Goal: Task Accomplishment & Management: Manage account settings

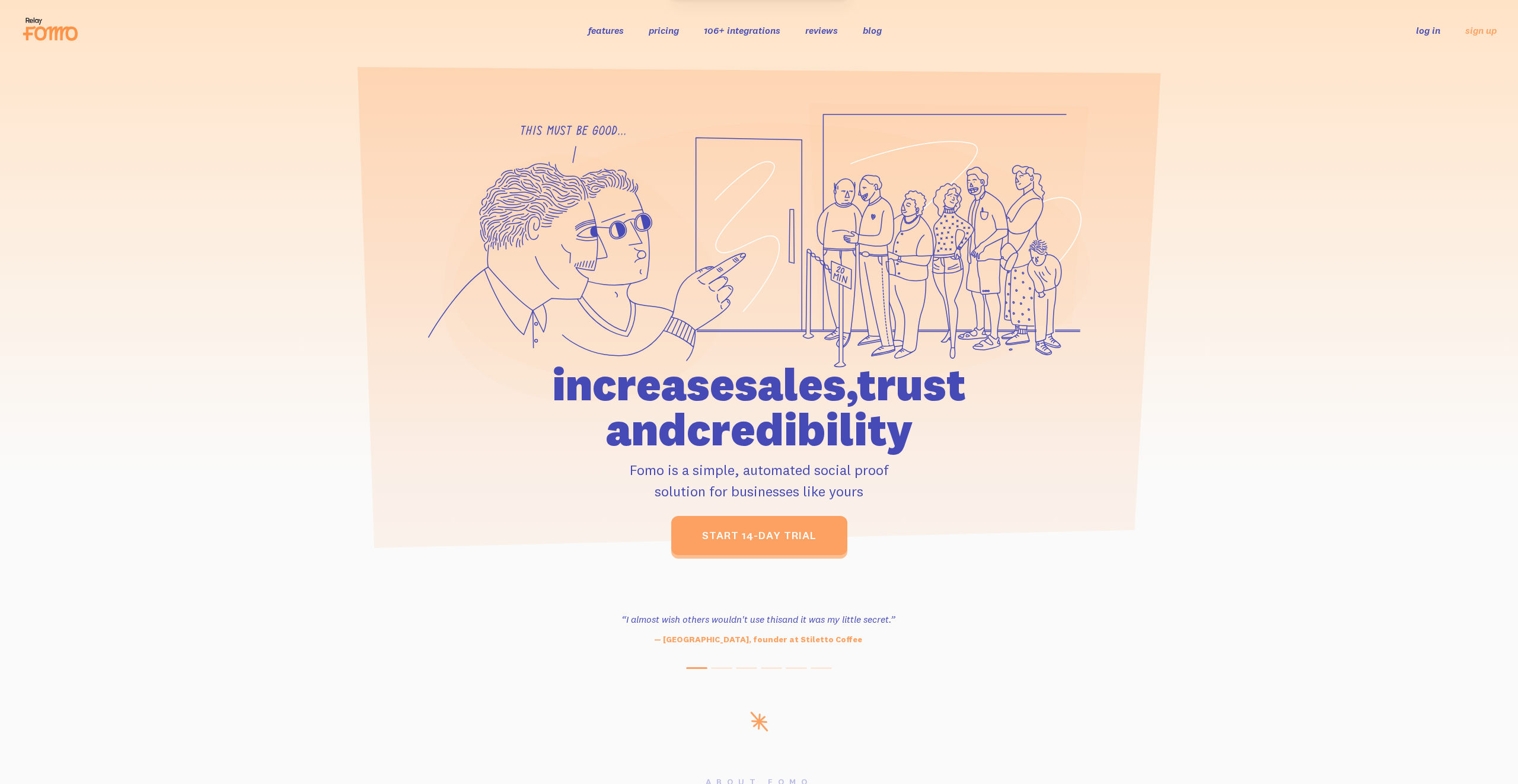
click at [1416, 34] on link "log in" at bounding box center [1428, 30] width 24 height 12
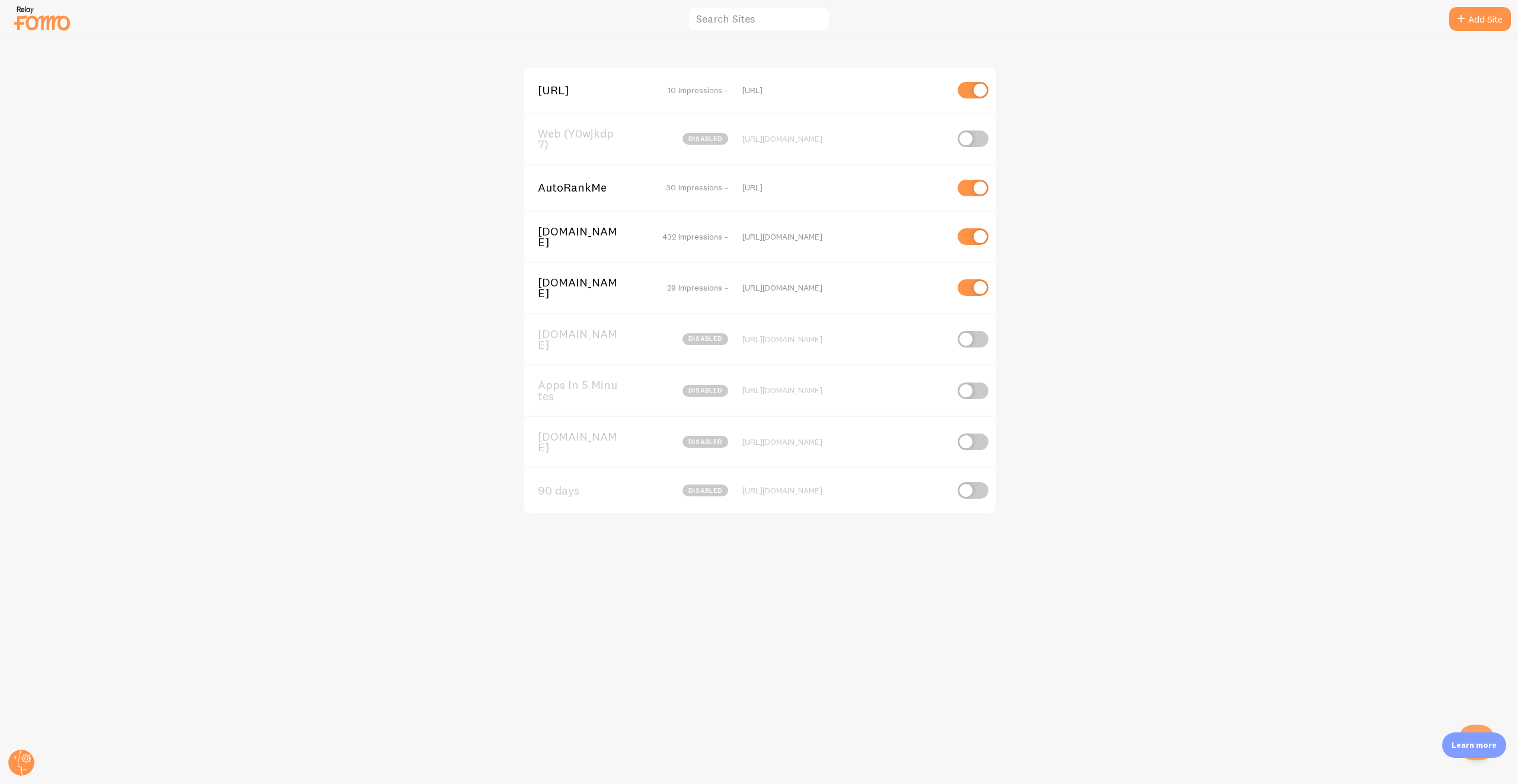
click at [570, 182] on div "AutoRankMe 30 Impressions - https://autorankme.ai" at bounding box center [759, 187] width 472 height 46
click at [573, 192] on span "AutoRankMe" at bounding box center [586, 187] width 96 height 11
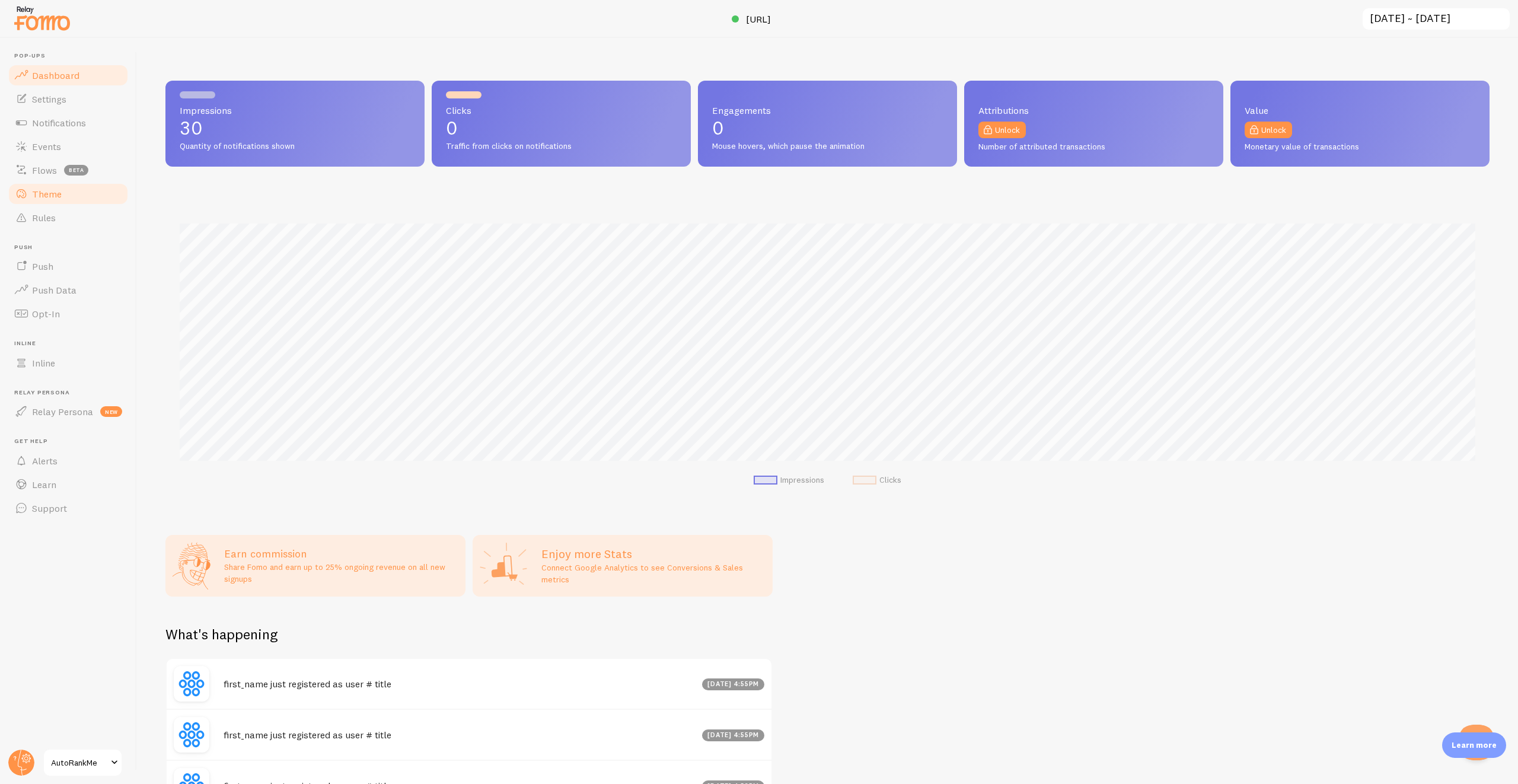
scroll to position [311, 1324]
click at [63, 144] on link "Events" at bounding box center [68, 146] width 122 height 24
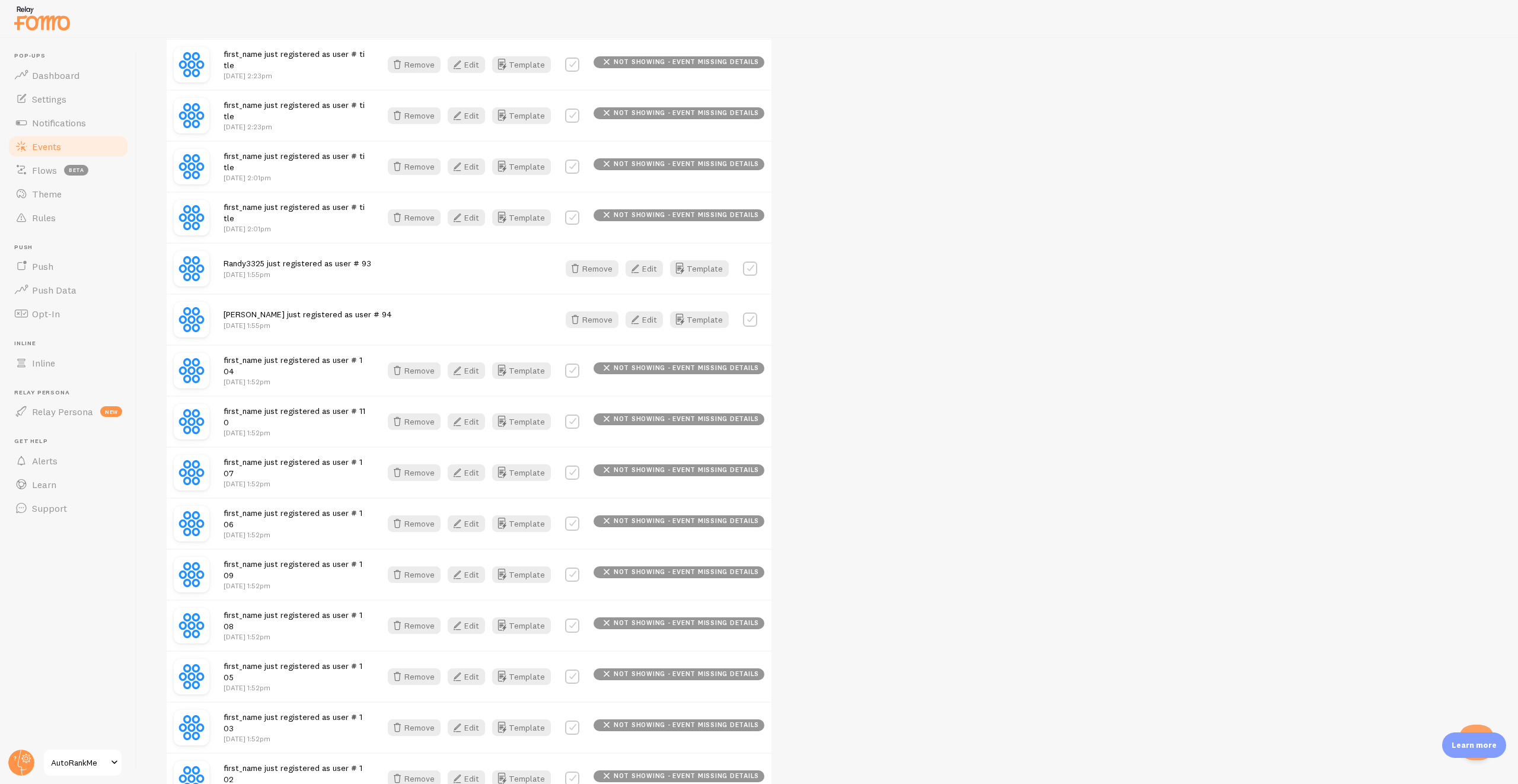
scroll to position [1279, 0]
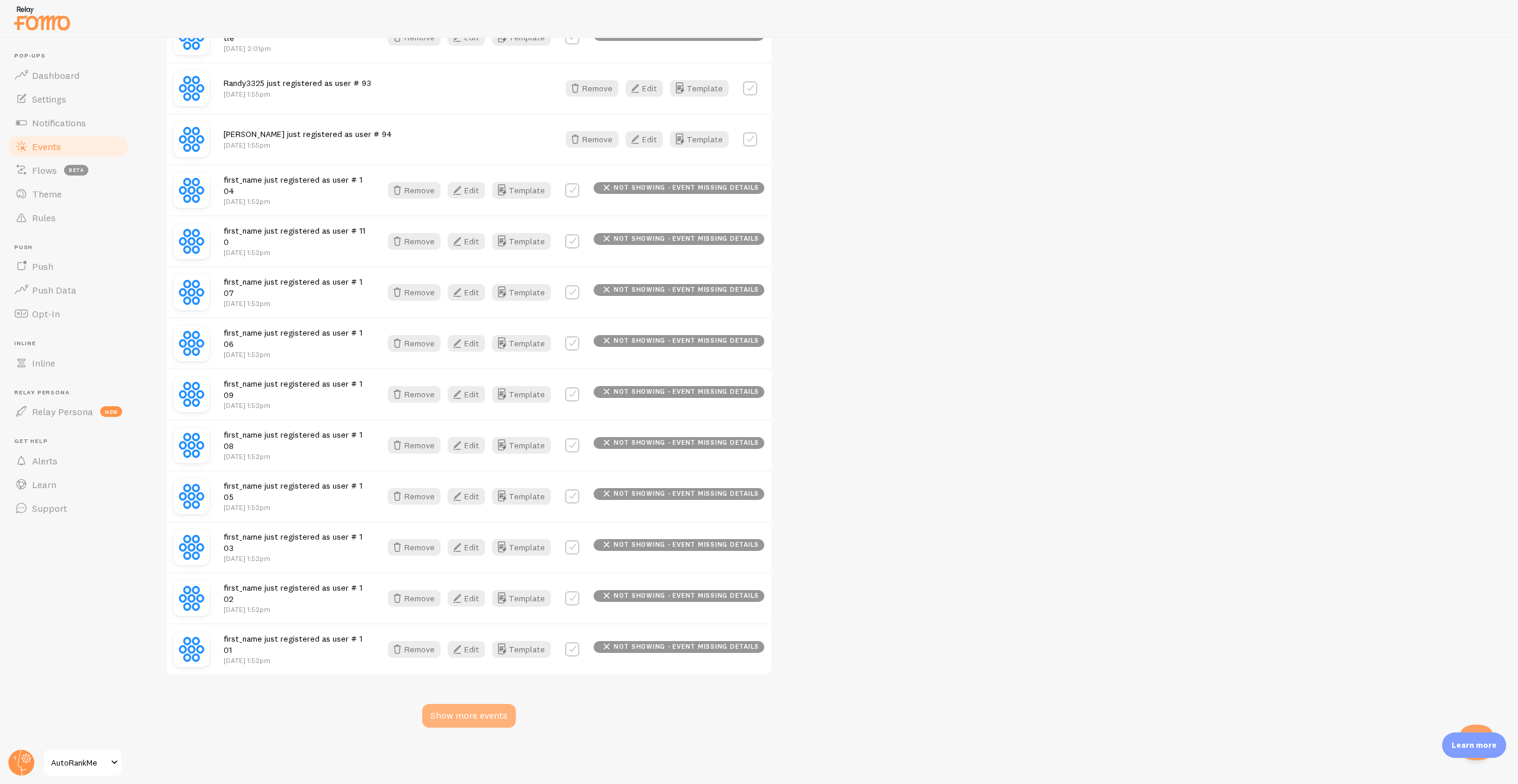
click at [475, 716] on div "Show more events" at bounding box center [468, 715] width 93 height 24
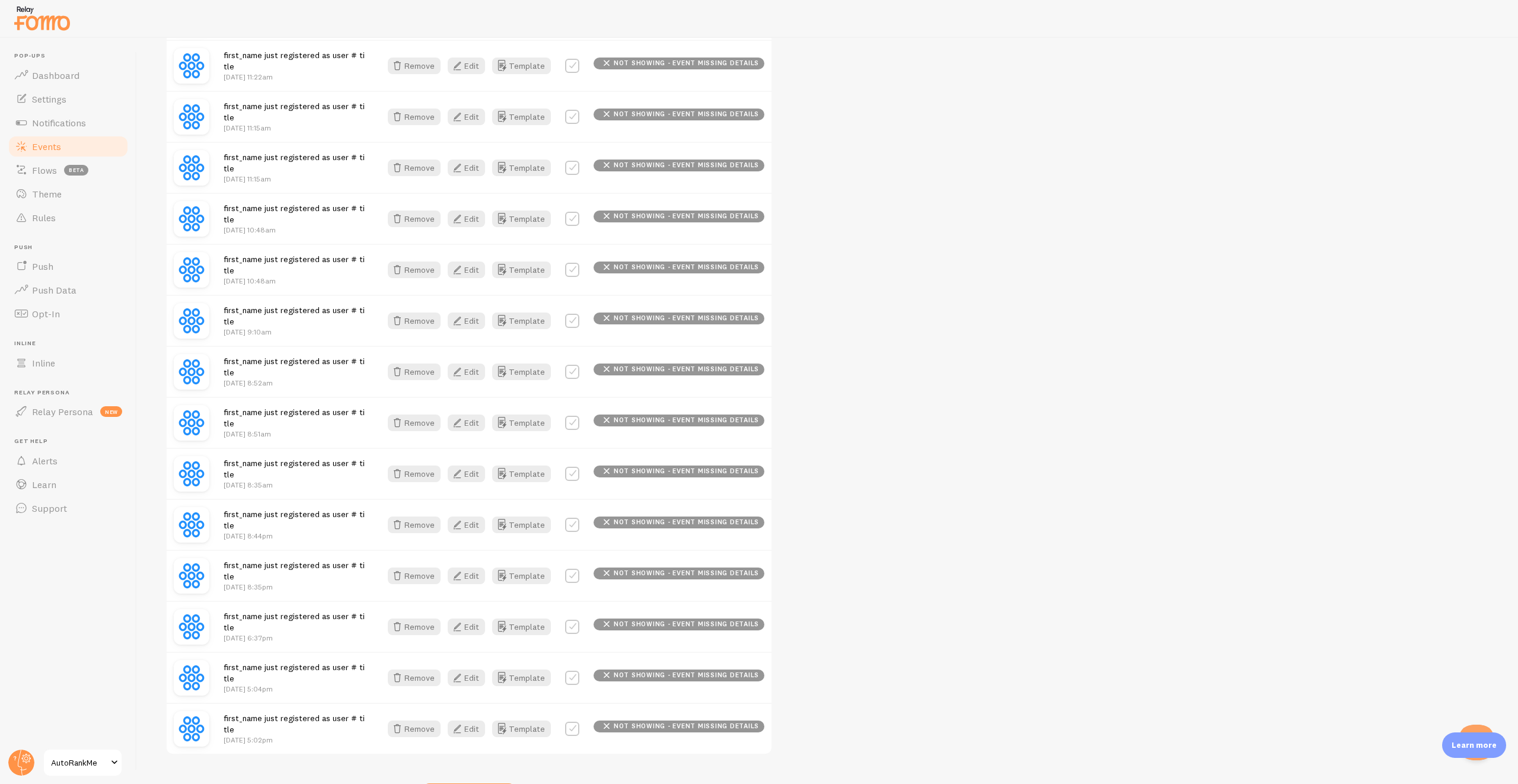
scroll to position [2809, 0]
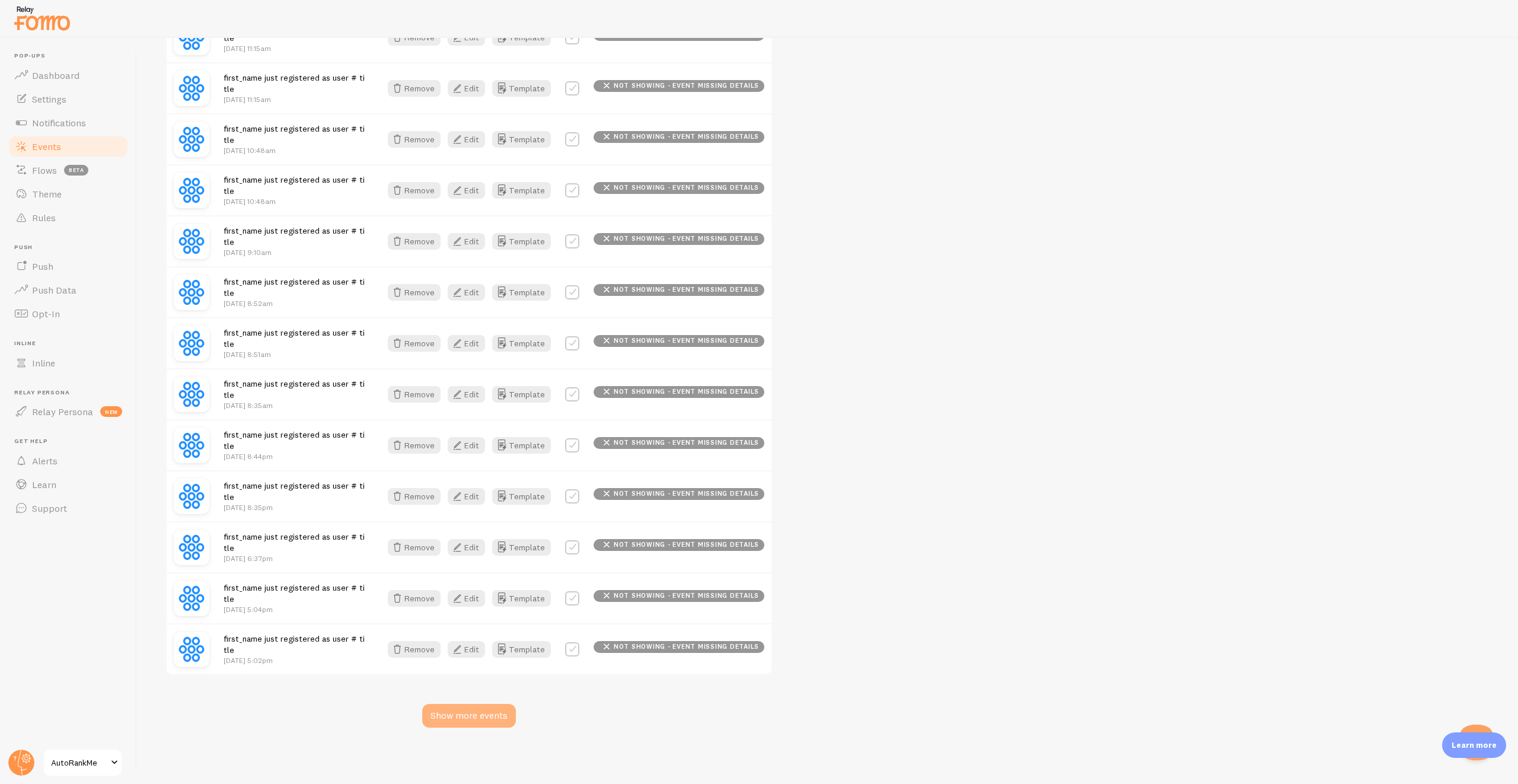
click at [475, 726] on div "Show more events" at bounding box center [468, 715] width 93 height 24
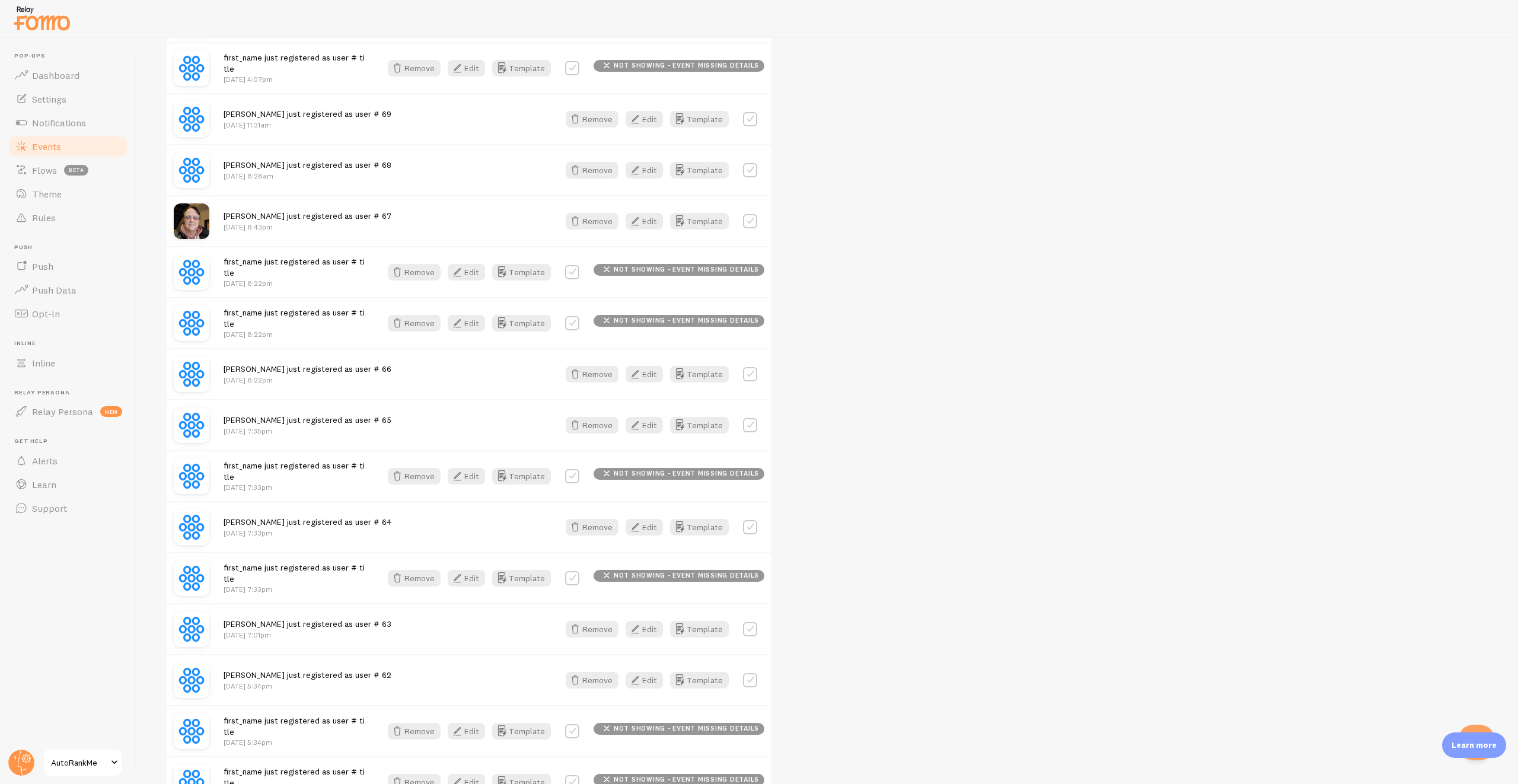
scroll to position [4158, 0]
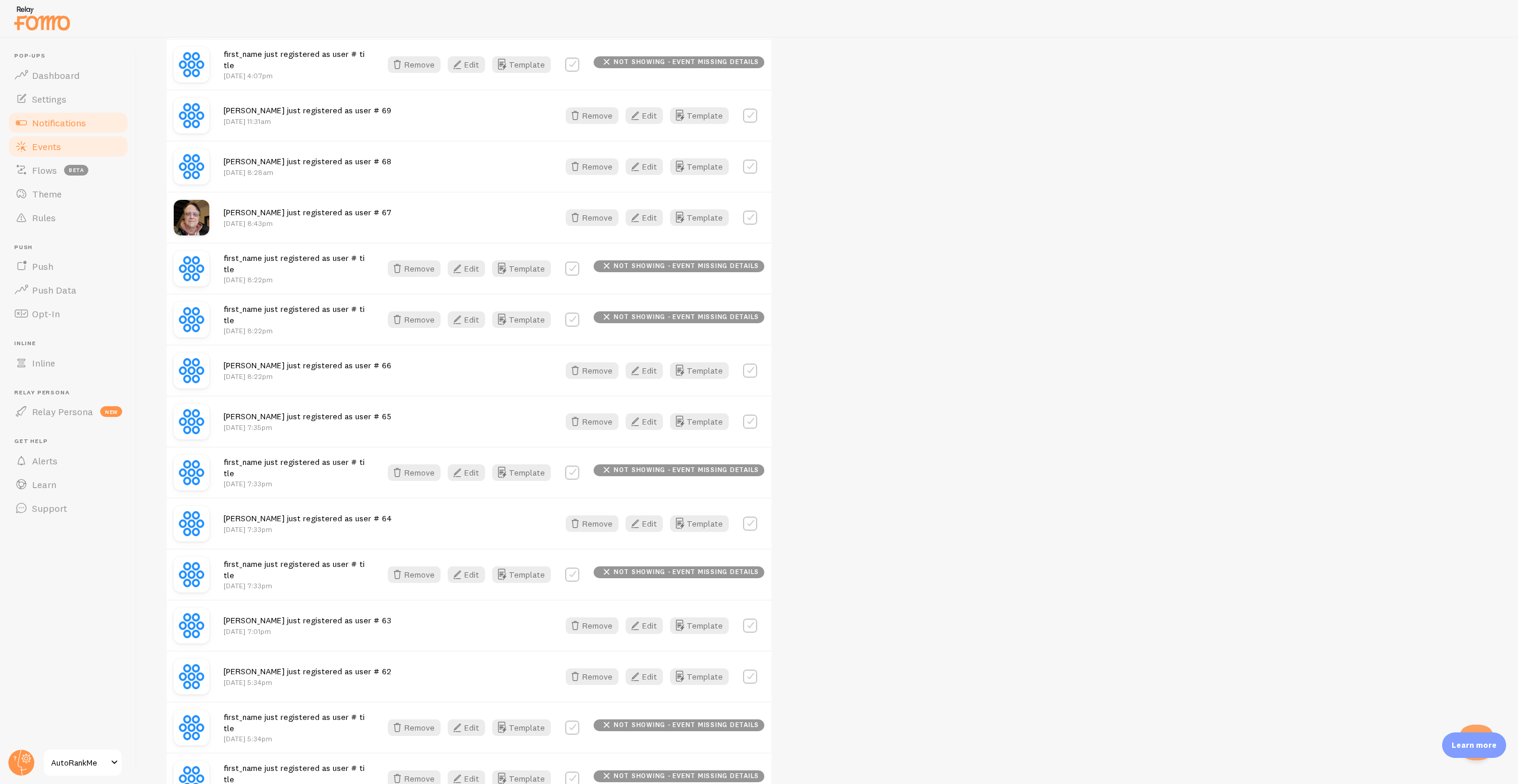
click at [100, 118] on link "Notifications" at bounding box center [68, 123] width 122 height 24
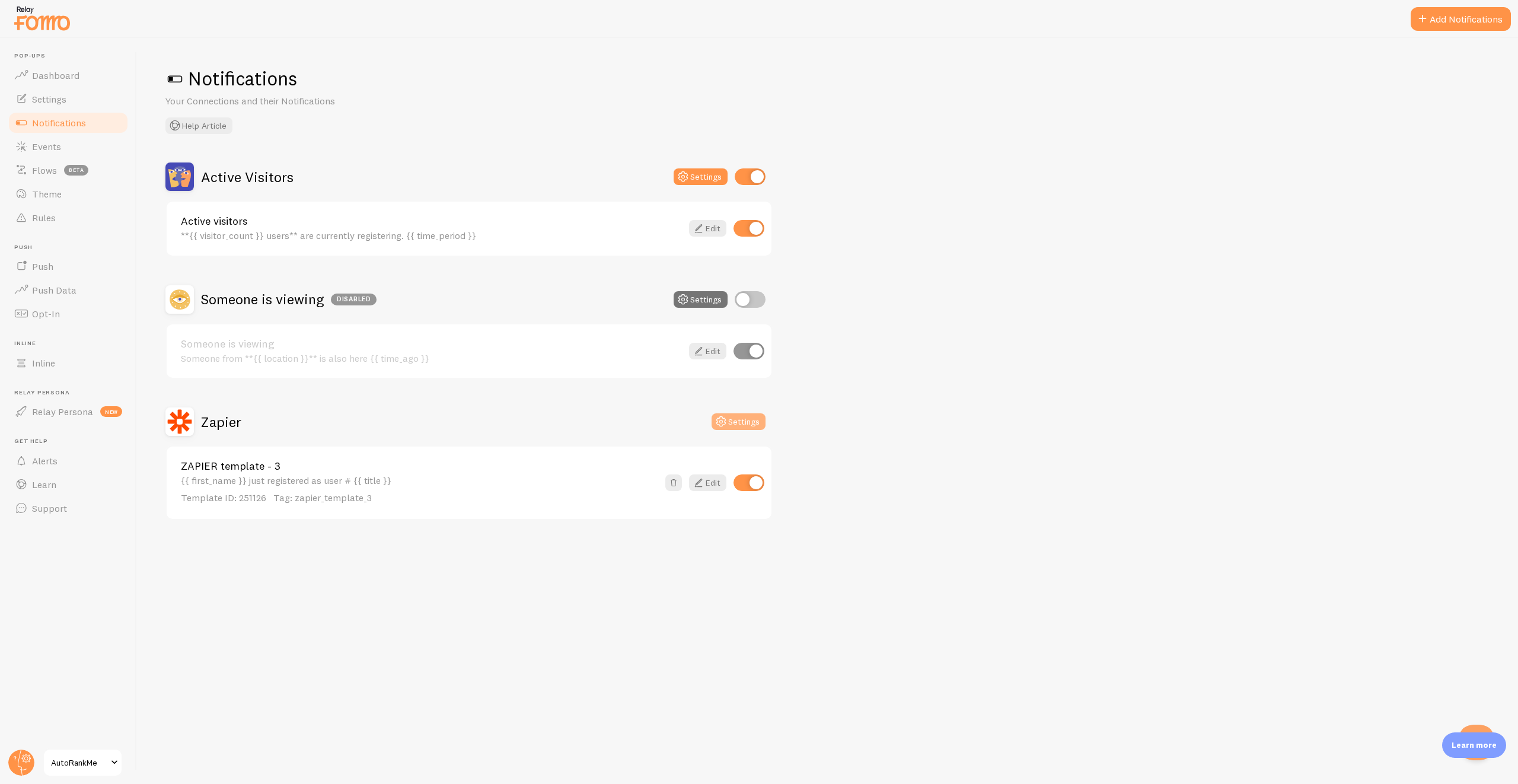
click at [736, 414] on button "Settings" at bounding box center [739, 421] width 54 height 16
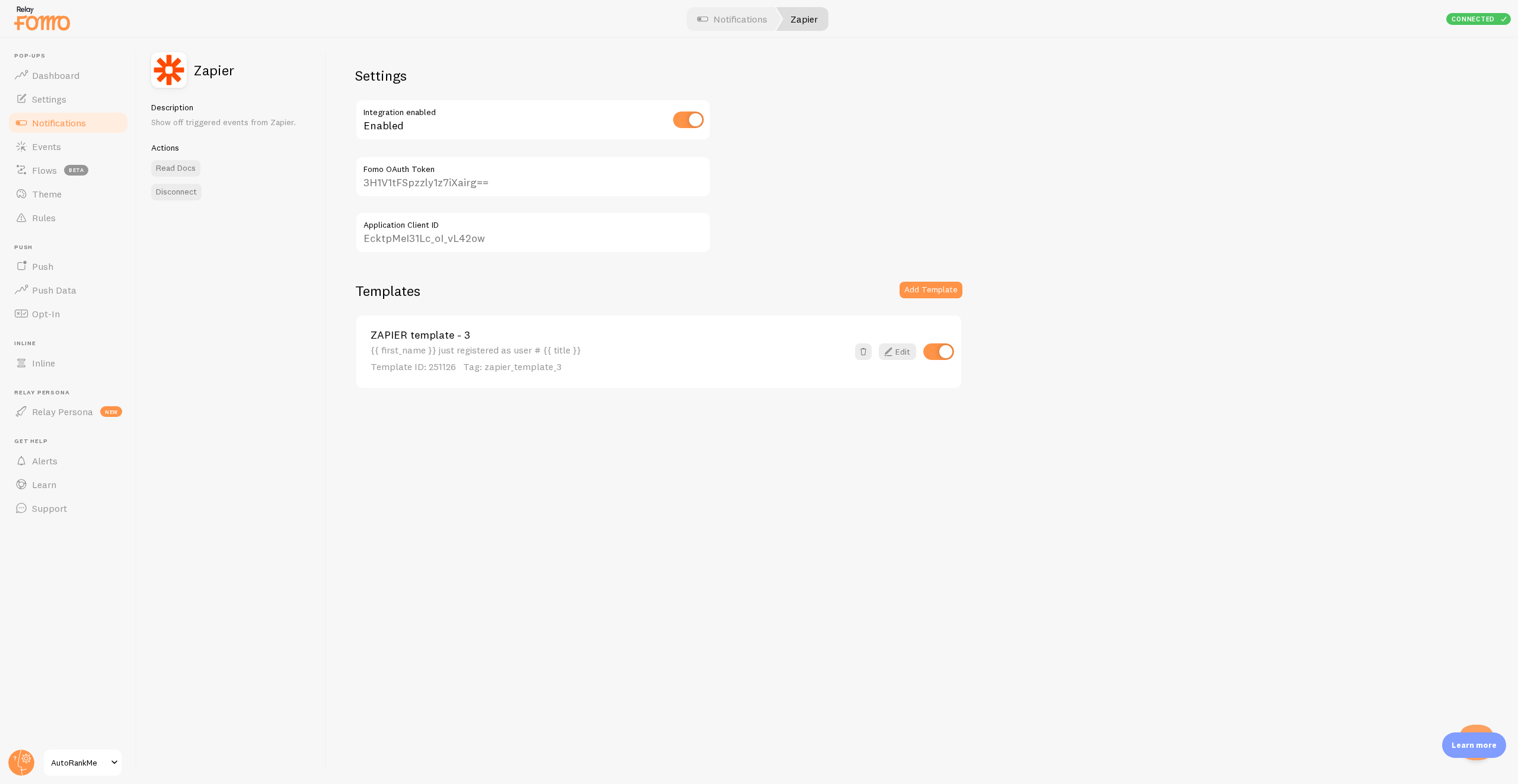
click at [443, 185] on input "3H1V1tFSpzzly1z7iXairg==" at bounding box center [533, 176] width 356 height 41
click at [445, 234] on input "EcktpMeI31Lc_oI_vL42ow" at bounding box center [533, 232] width 356 height 41
click at [429, 244] on input "EcktpMeI31Lc_oI_vL42ow" at bounding box center [533, 232] width 356 height 41
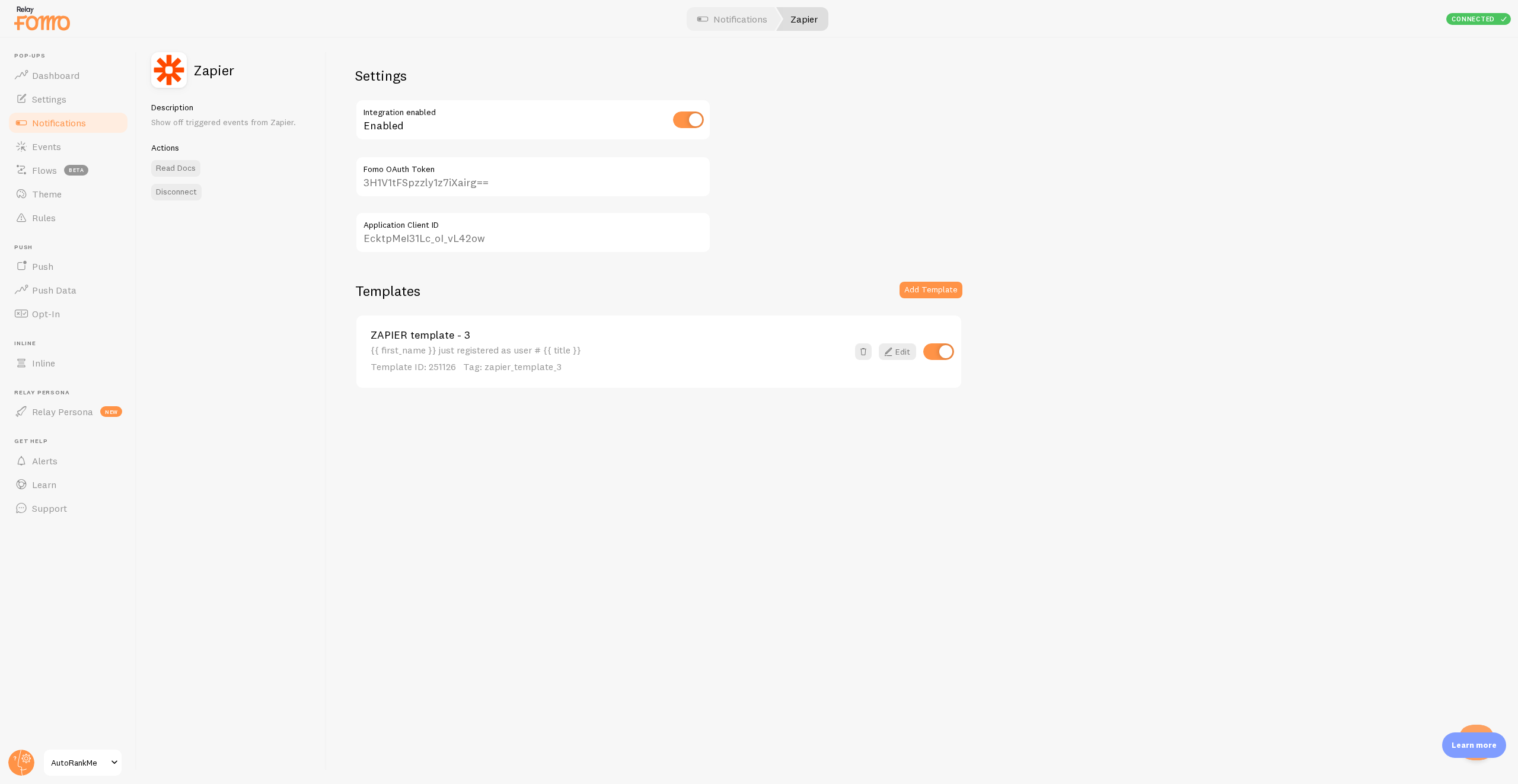
click at [429, 244] on input "EcktpMeI31Lc_oI_vL42ow" at bounding box center [533, 232] width 356 height 41
click at [422, 267] on div "Settings Integration enabled Enabled 3H1V1tFSpzzly1z7iXairg== Fomo OAuth Token …" at bounding box center [921, 411] width 1191 height 746
click at [54, 151] on span "Events" at bounding box center [46, 146] width 29 height 12
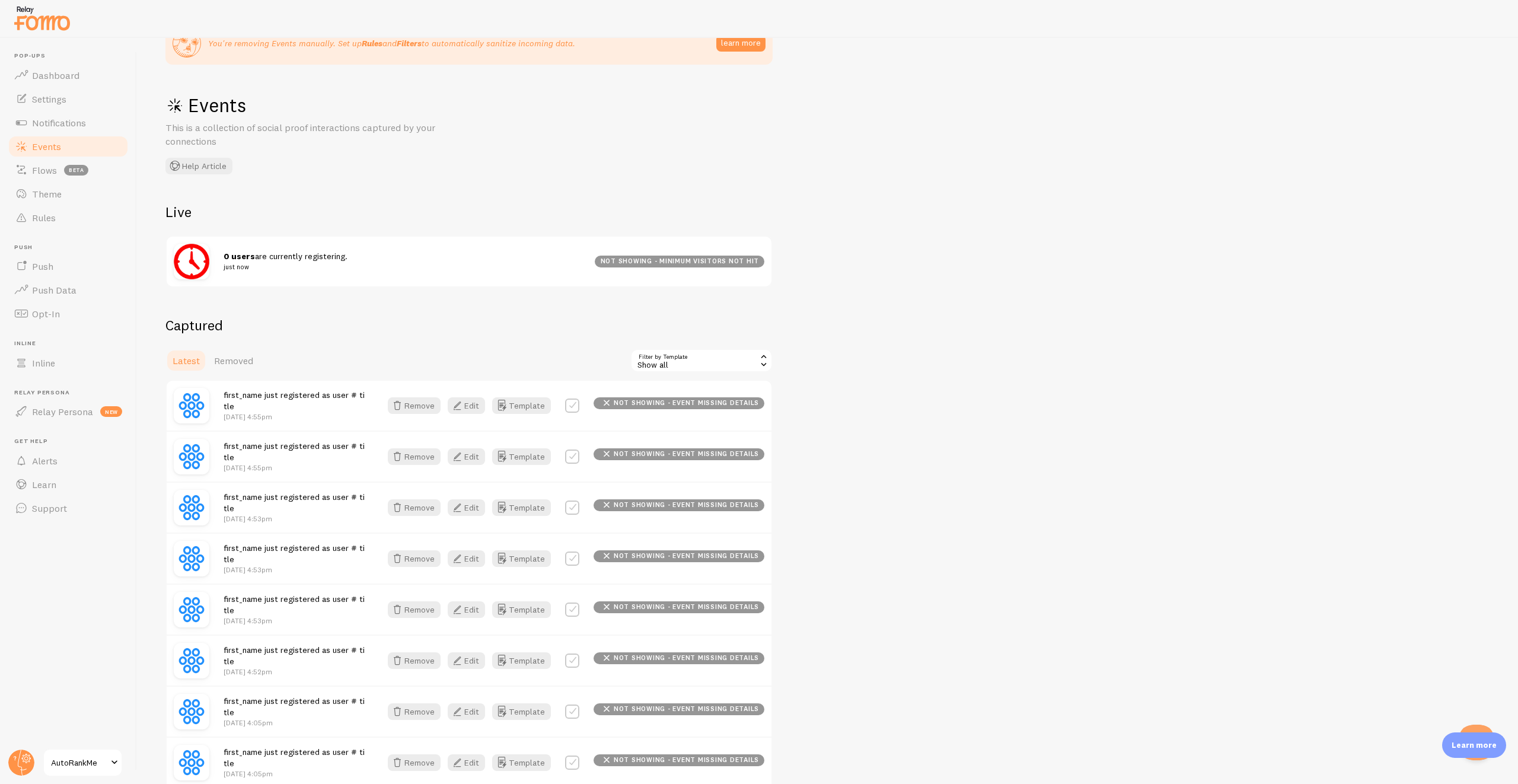
scroll to position [43, 0]
click at [47, 120] on span "Notifications" at bounding box center [58, 123] width 54 height 12
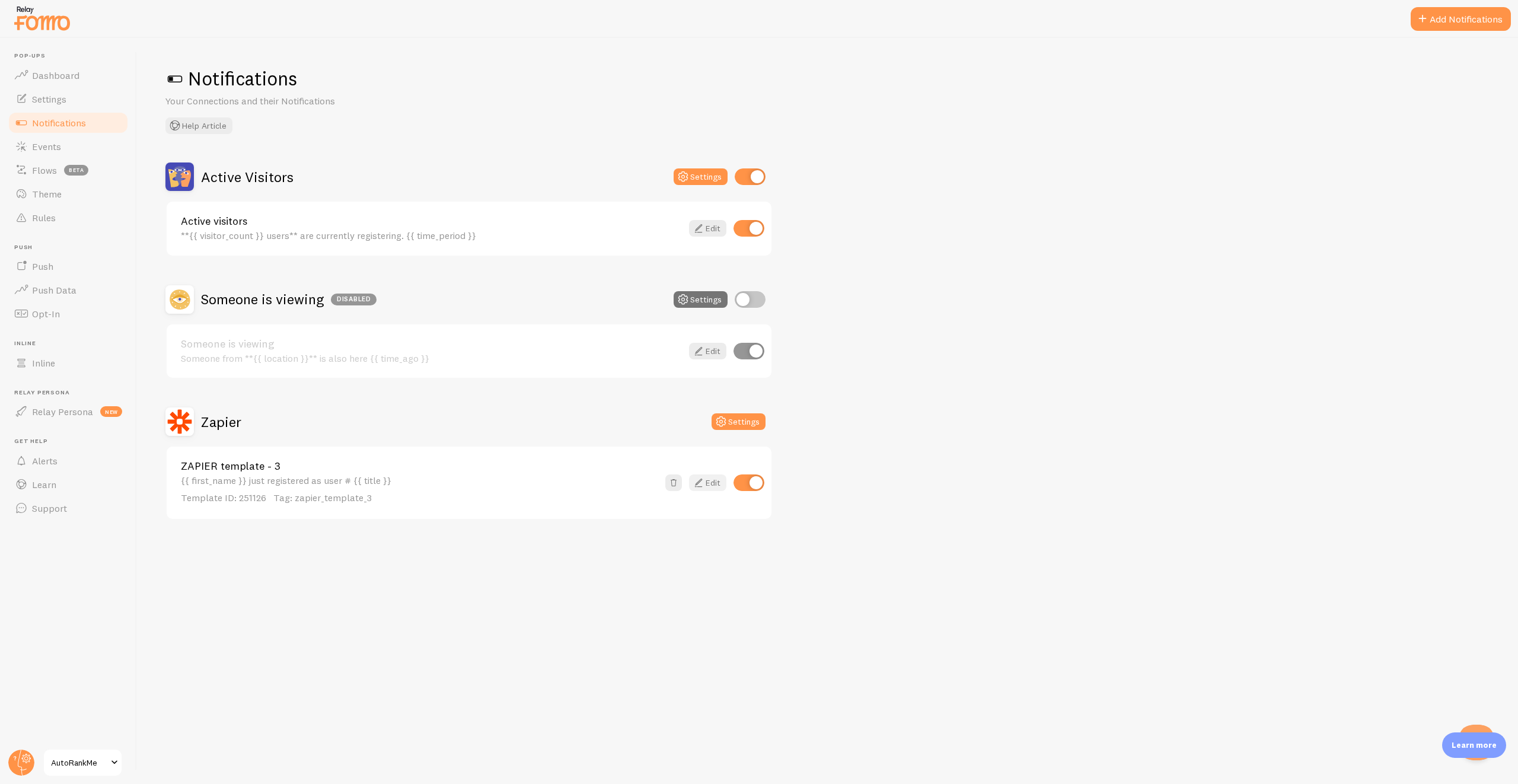
click at [718, 487] on link "Edit" at bounding box center [708, 482] width 37 height 16
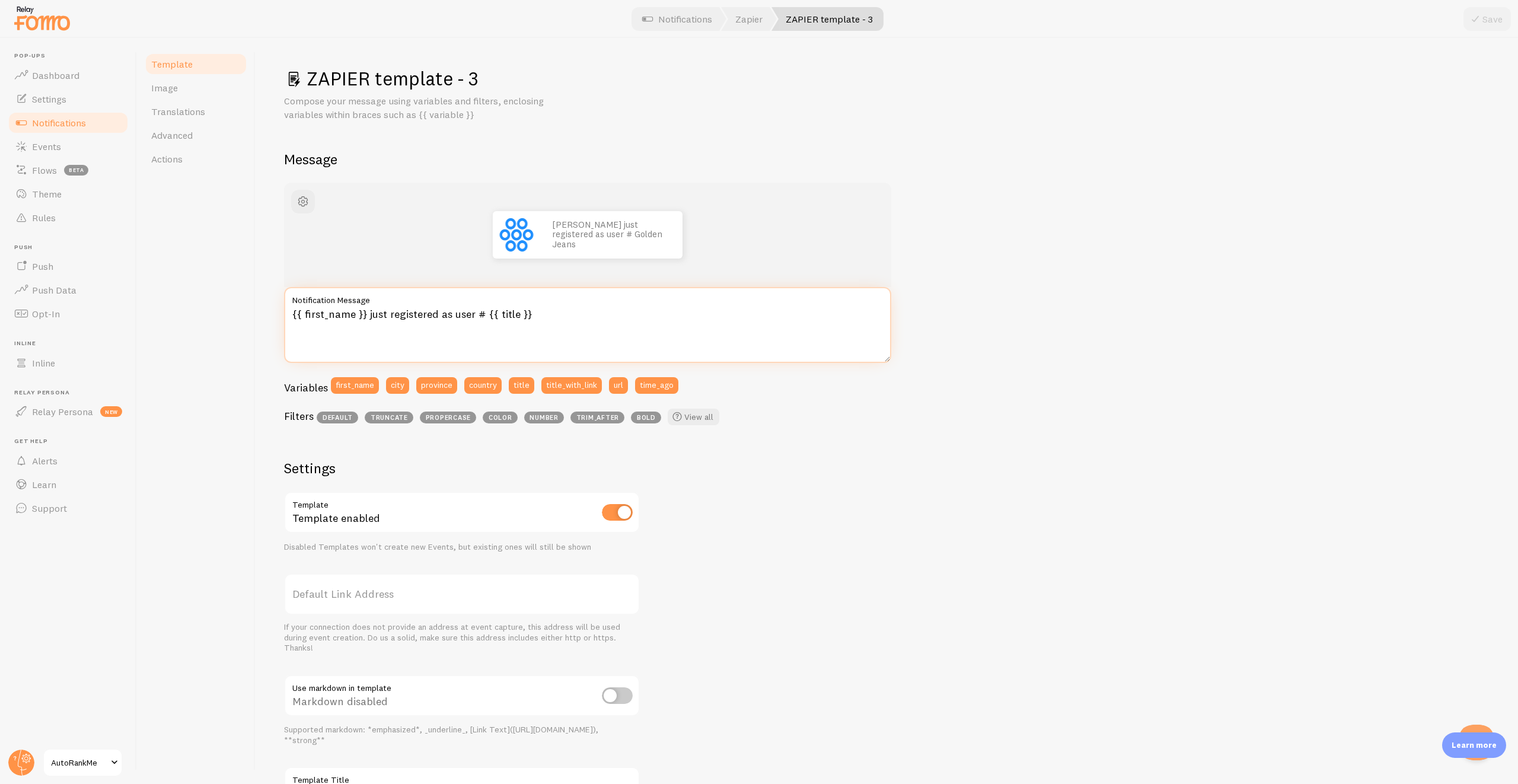
click at [442, 312] on textarea "{{ first_name }} just registered as user # {{ title }}" at bounding box center [588, 325] width 607 height 75
drag, startPoint x: 365, startPoint y: 318, endPoint x: 294, endPoint y: 315, distance: 71.1
click at [294, 315] on textarea "{{ first_name }} just registered as user # {{ title }}" at bounding box center [588, 325] width 607 height 75
click at [551, 310] on textarea "{{ first_name }} just registered as user # {{ title }}" at bounding box center [588, 325] width 607 height 75
drag, startPoint x: 569, startPoint y: 312, endPoint x: 485, endPoint y: 312, distance: 84.0
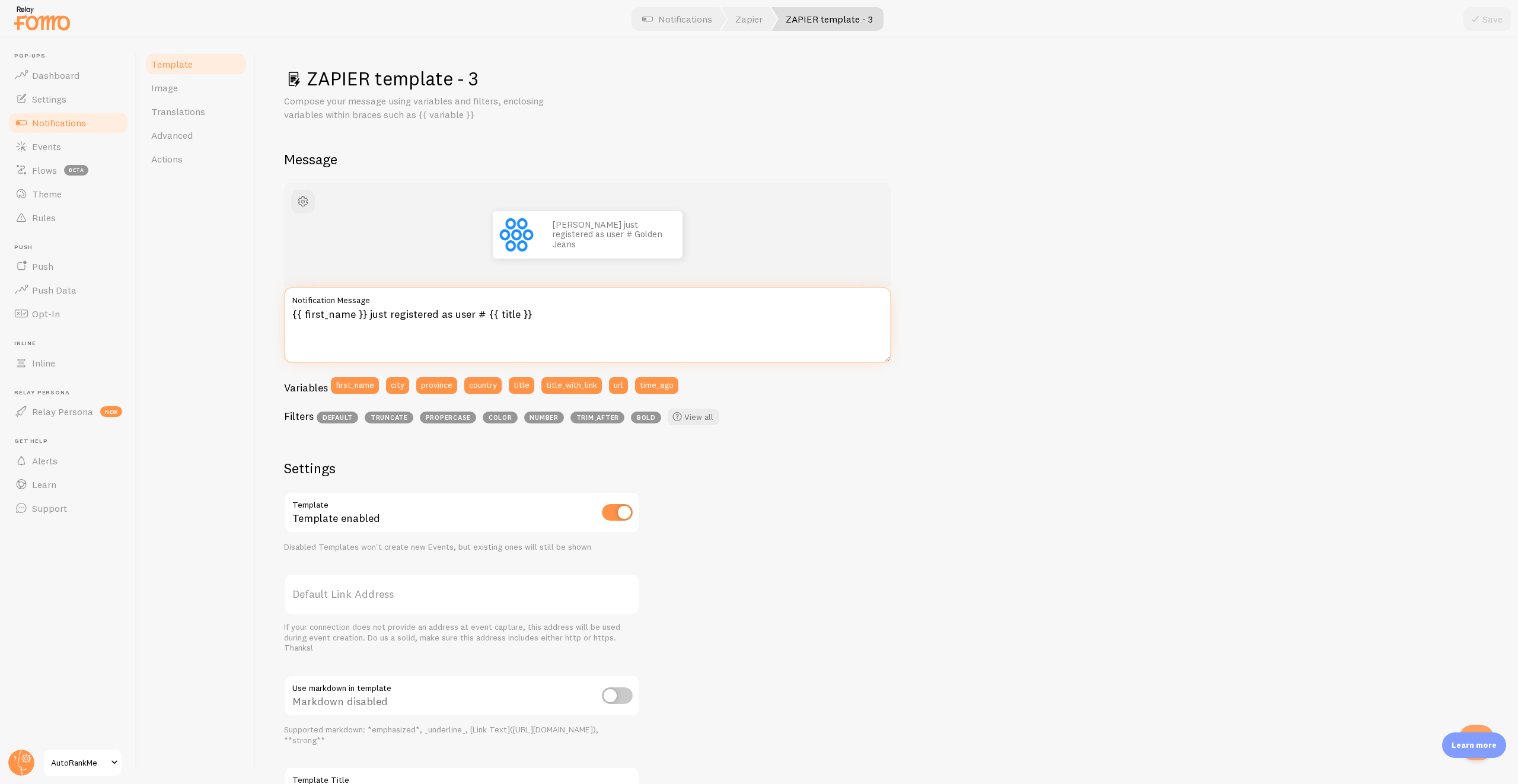
click at [485, 312] on textarea "{{ first_name }} just registered as user # {{ title }}" at bounding box center [588, 325] width 607 height 75
click at [545, 308] on textarea "{{ first_name }} just registered as user # {{ title }}" at bounding box center [588, 325] width 607 height 75
click at [64, 147] on link "Events" at bounding box center [68, 146] width 122 height 24
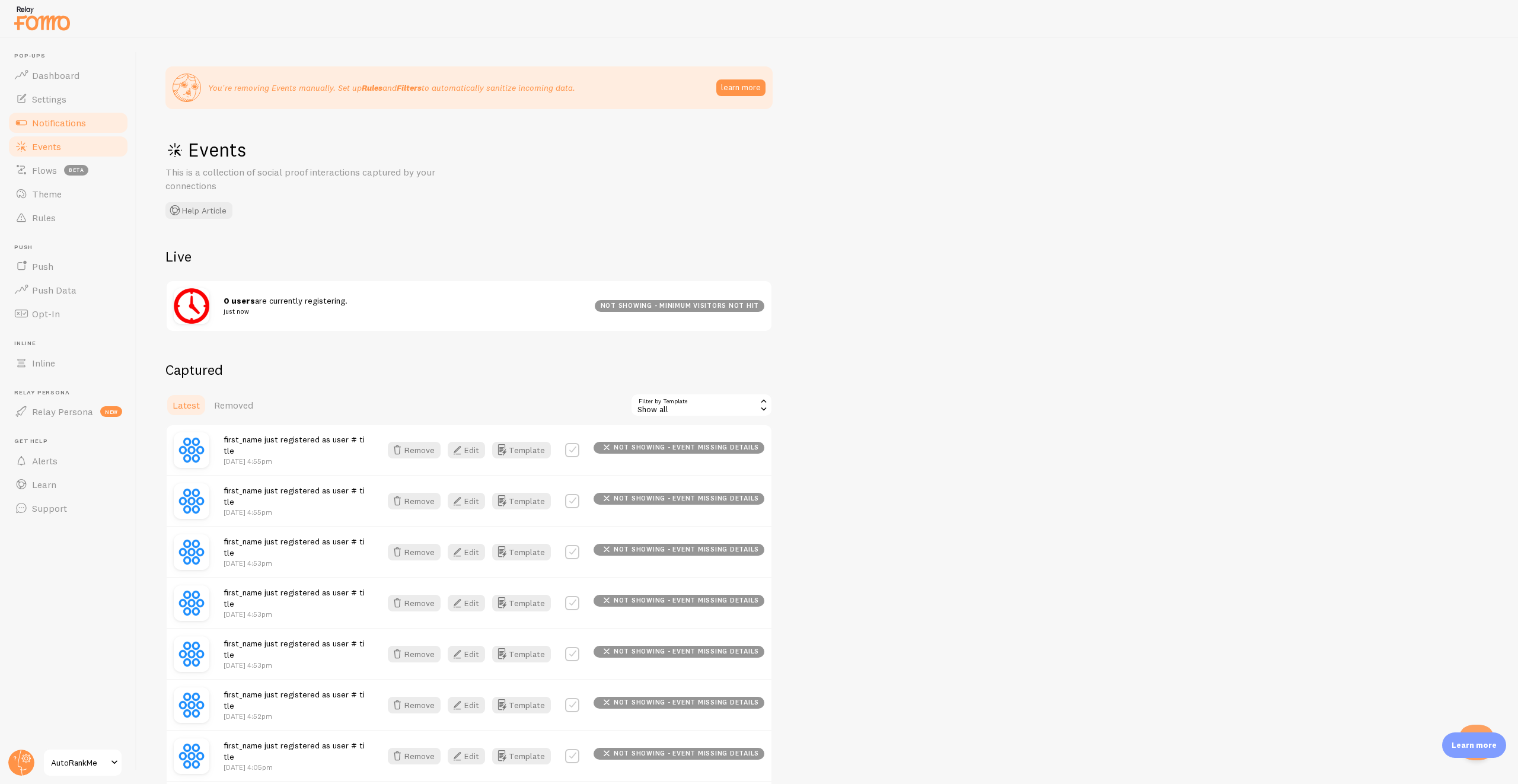
click at [50, 122] on span "Notifications" at bounding box center [58, 123] width 54 height 12
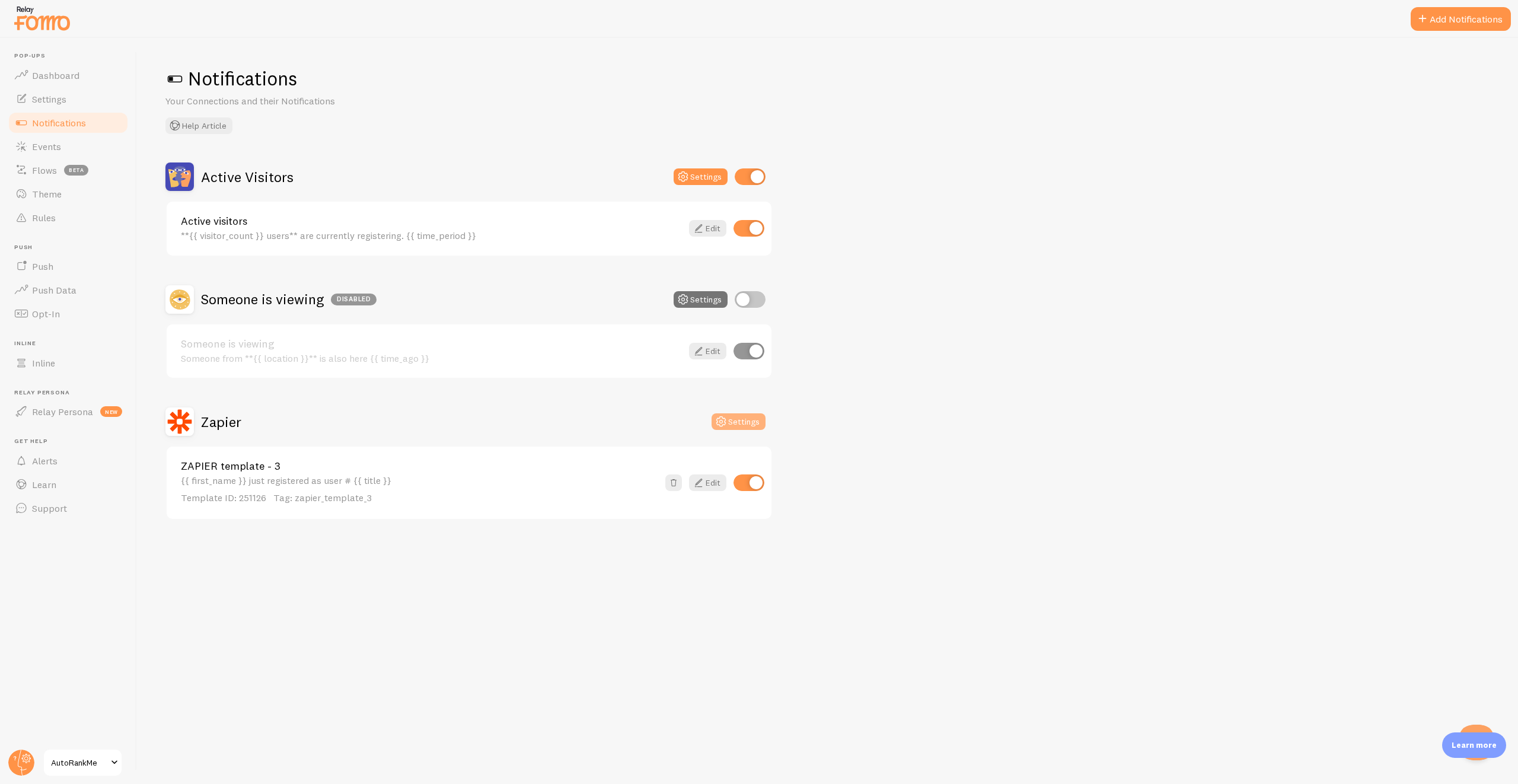
click at [730, 424] on button "Settings" at bounding box center [739, 421] width 54 height 16
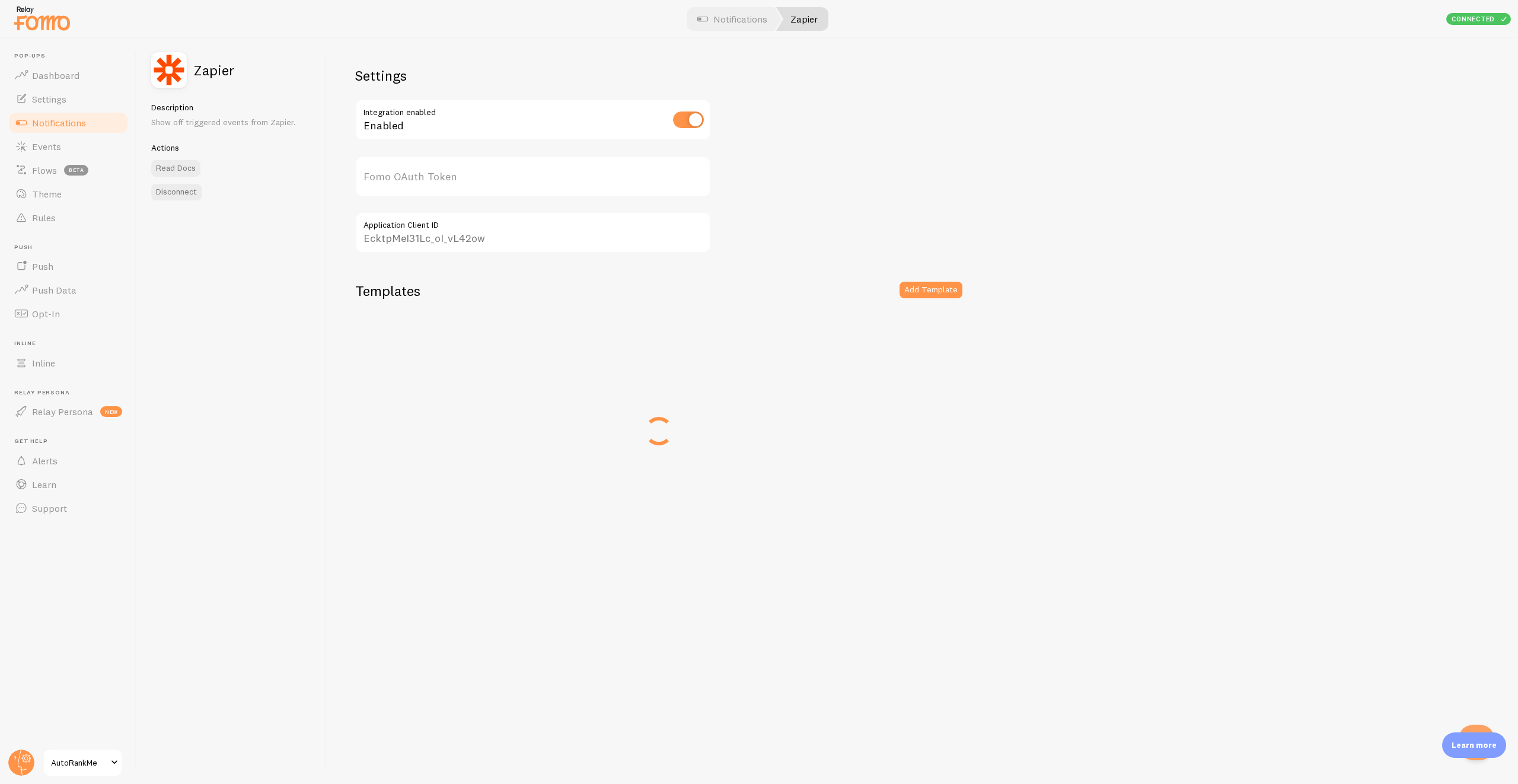
type input "3H1V1tFSpzzly1z7iXairg=="
click at [416, 196] on input "3H1V1tFSpzzly1z7iXairg==" at bounding box center [533, 176] width 356 height 41
click at [410, 235] on input "EcktpMeI31Lc_oI_vL42ow" at bounding box center [533, 232] width 356 height 41
click at [58, 152] on link "Events" at bounding box center [68, 146] width 122 height 24
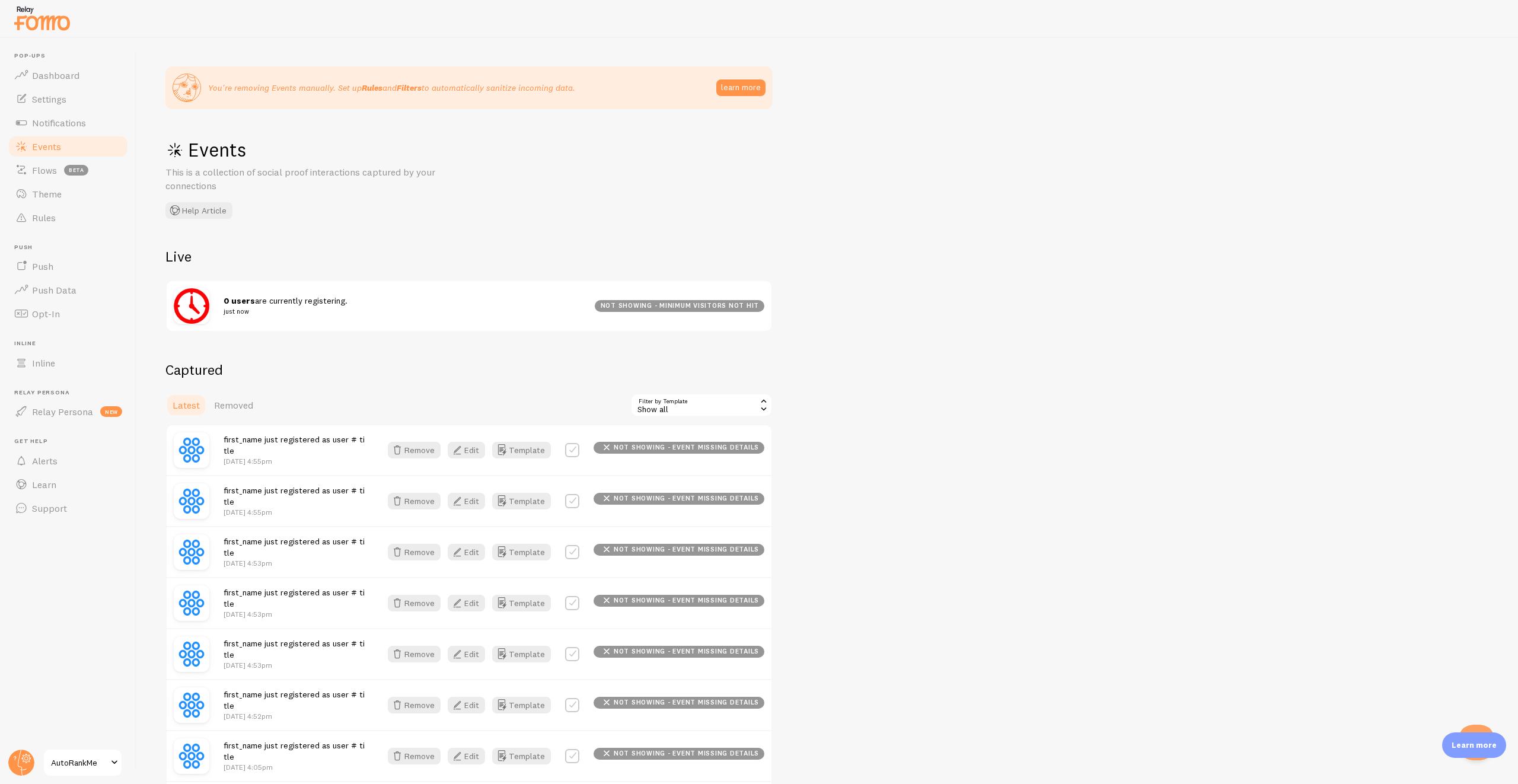
click at [580, 446] on label at bounding box center [572, 450] width 15 height 15
click at [579, 446] on label at bounding box center [572, 450] width 15 height 15
checkbox input "false"
click at [665, 410] on div "Show all" at bounding box center [701, 404] width 142 height 24
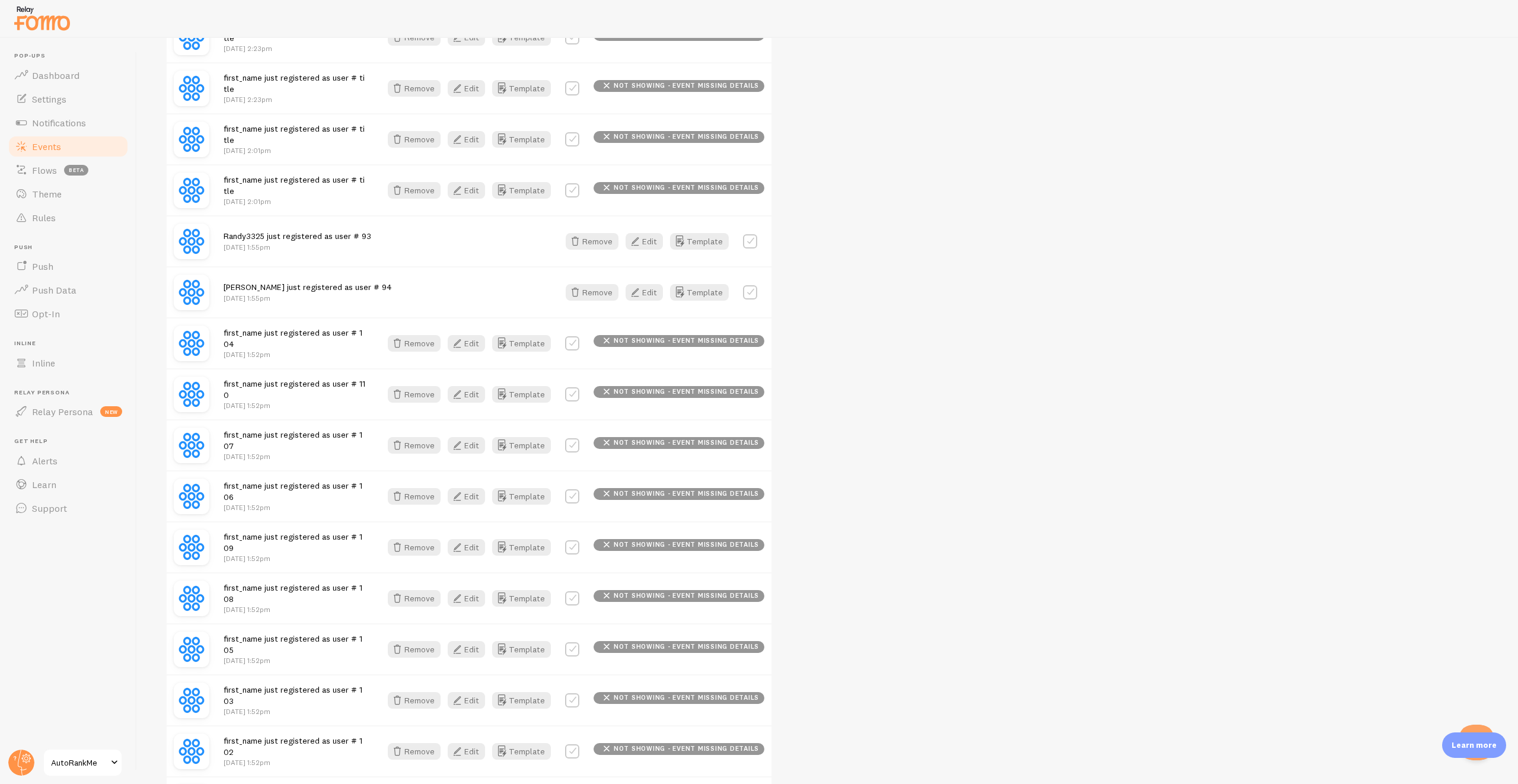
scroll to position [1279, 0]
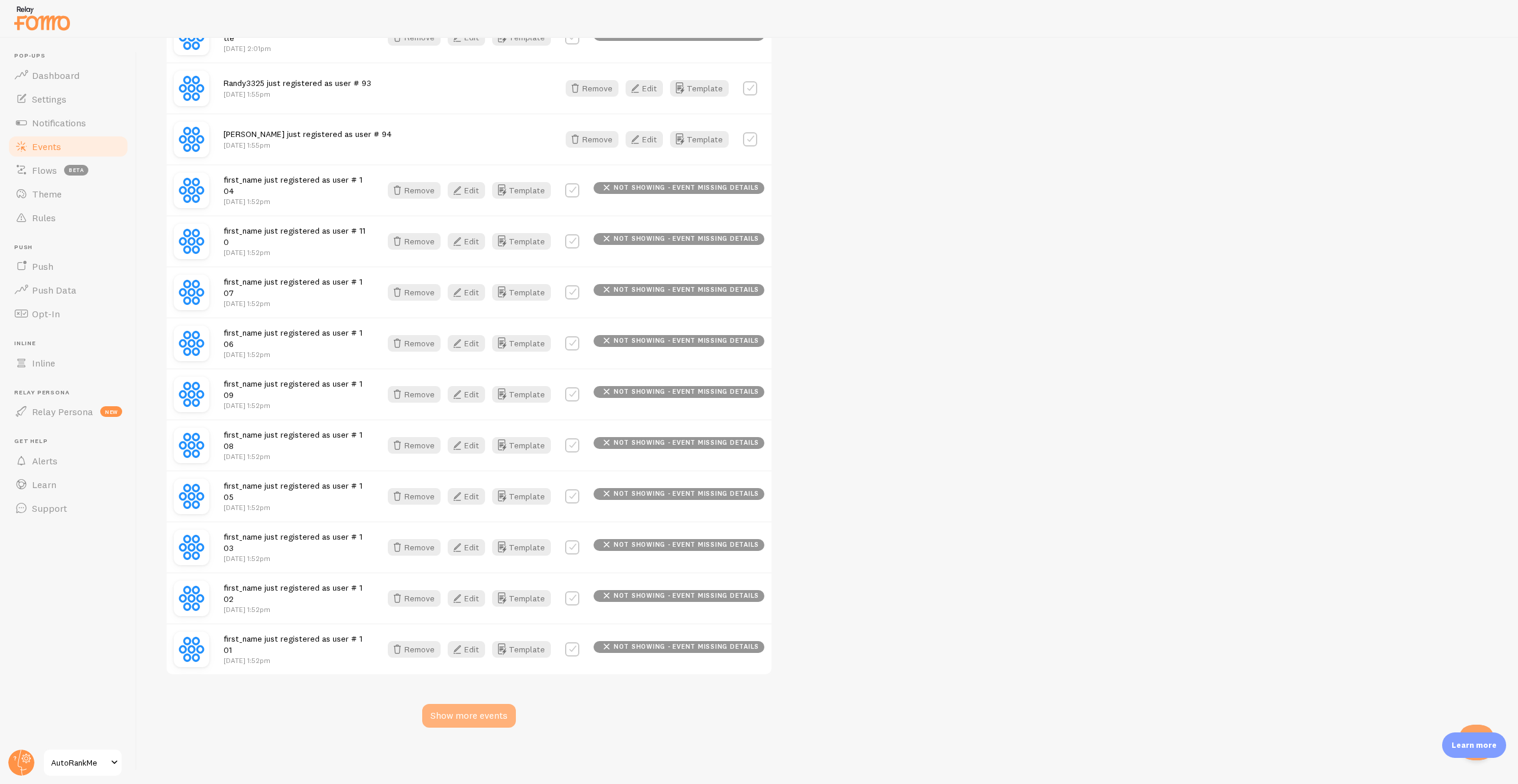
click at [472, 717] on div "Show more events" at bounding box center [468, 715] width 93 height 24
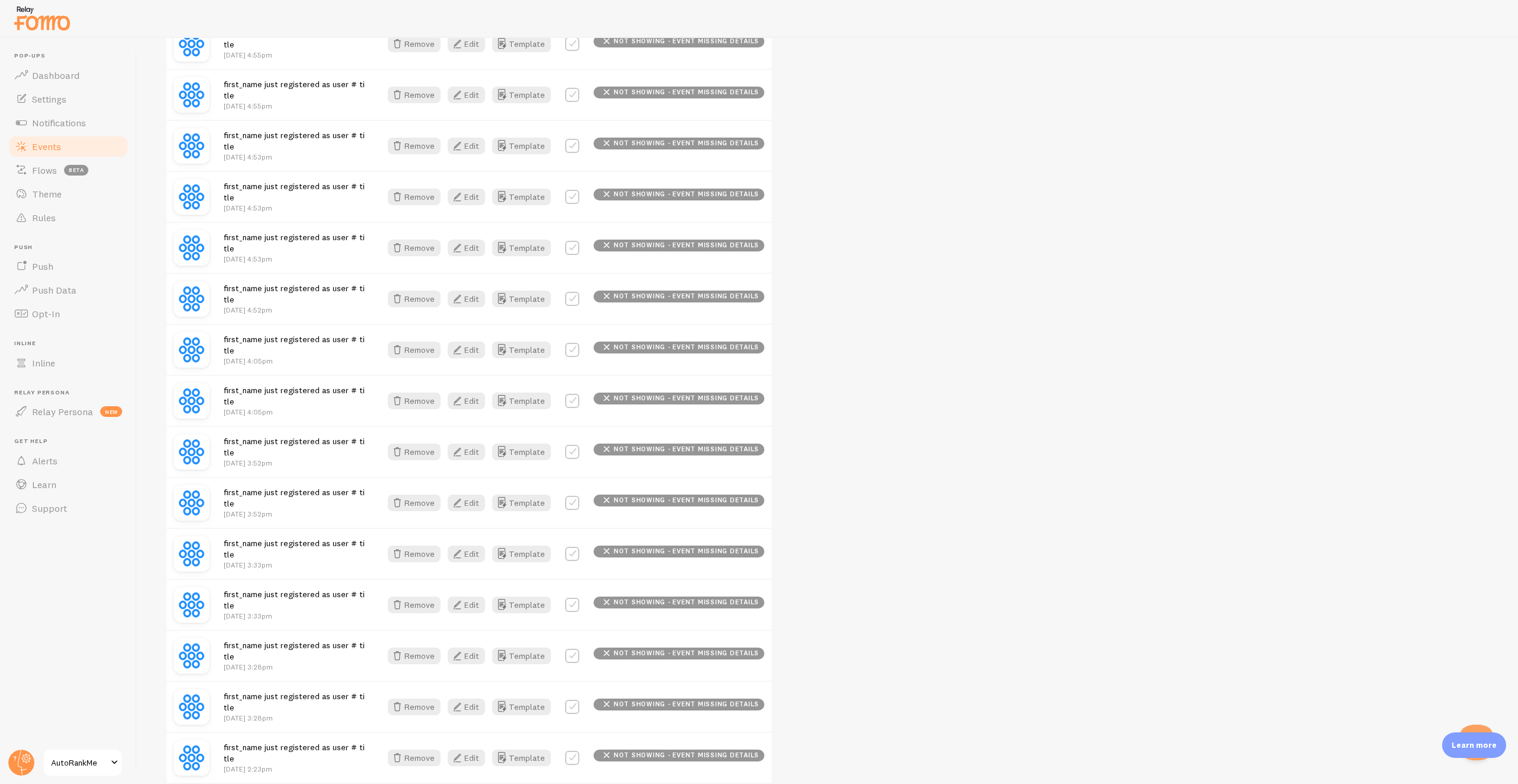
scroll to position [0, 0]
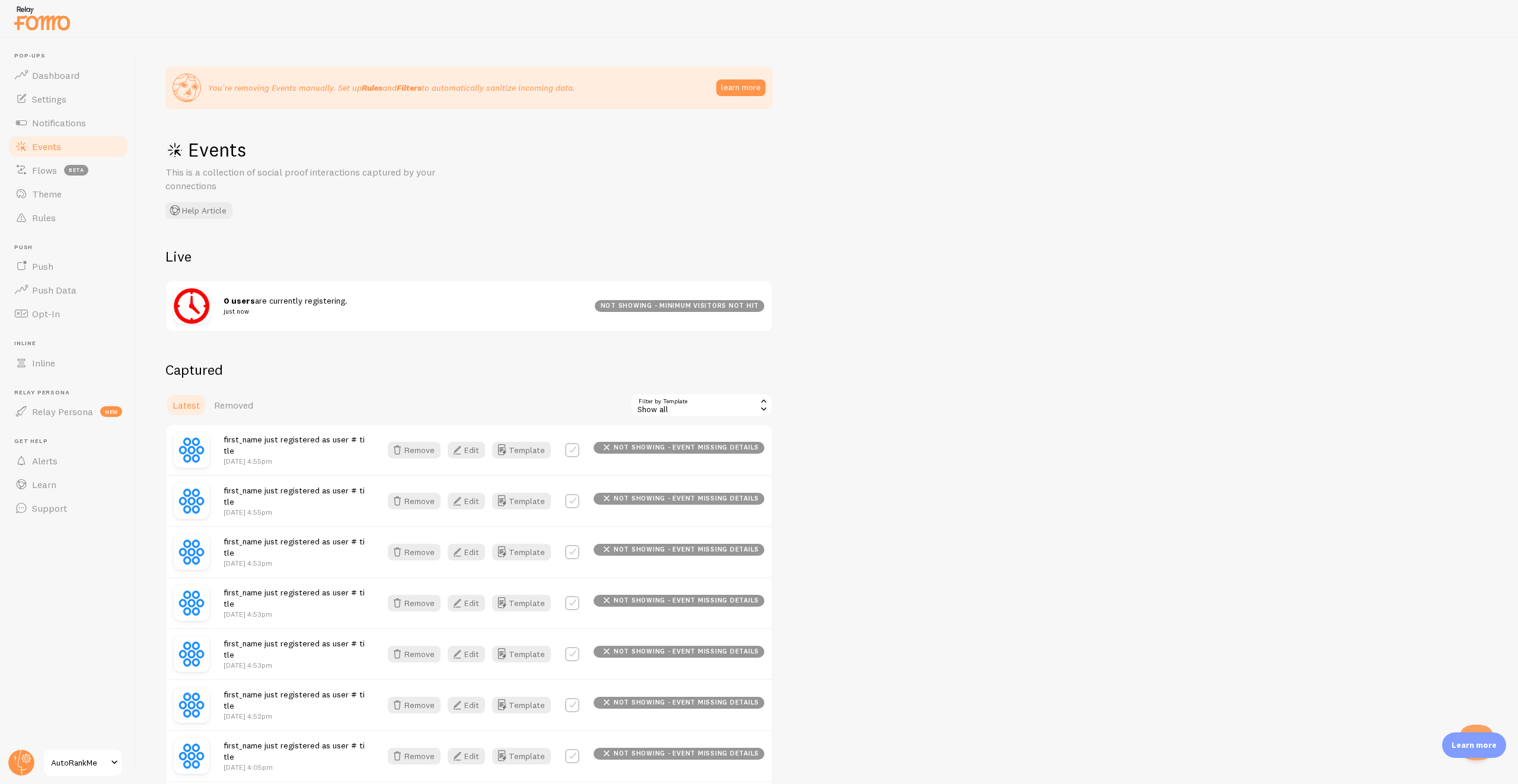
click at [51, 151] on span "Events" at bounding box center [46, 146] width 29 height 12
click at [45, 130] on link "Notifications" at bounding box center [68, 123] width 122 height 24
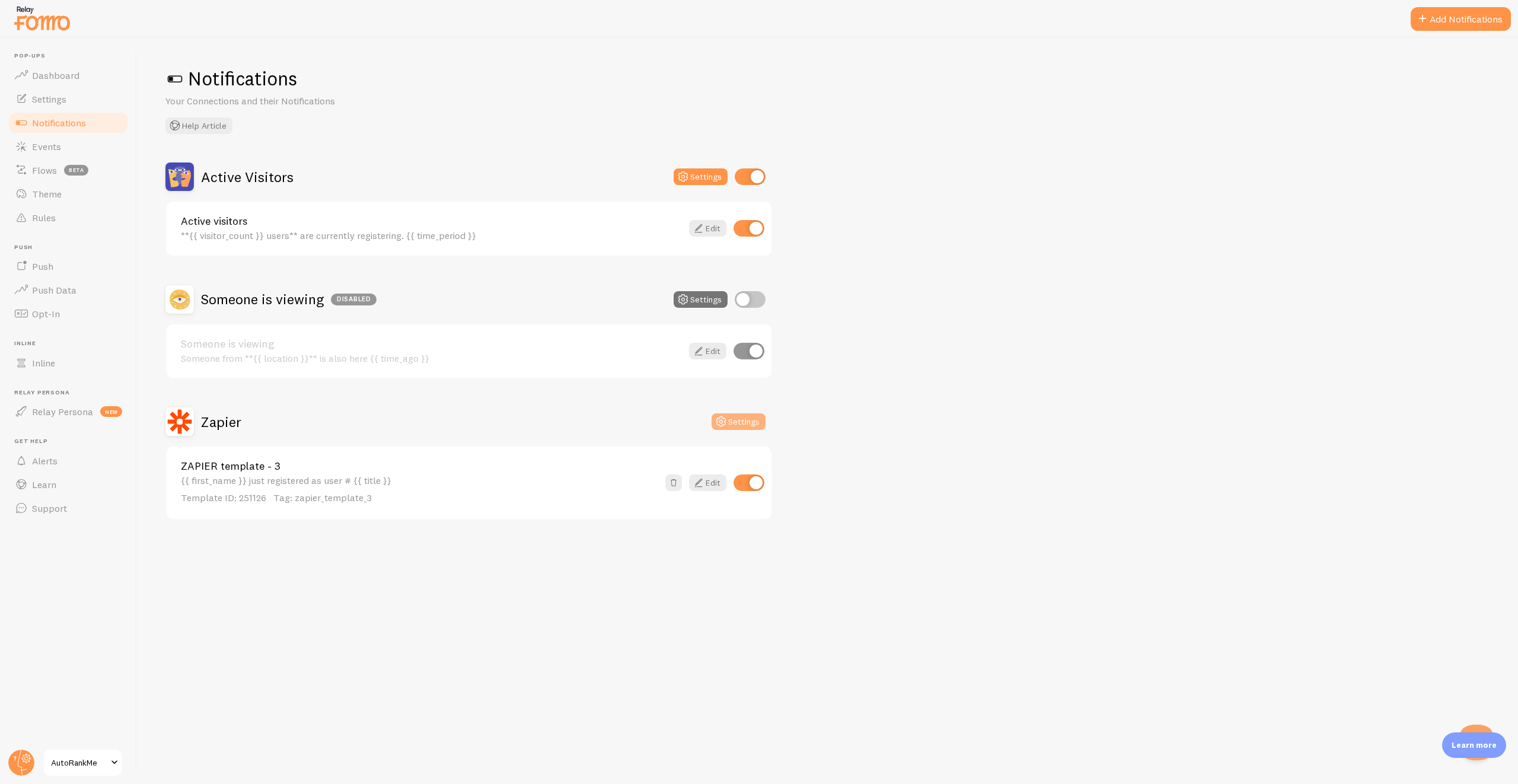
click at [740, 426] on button "Settings" at bounding box center [739, 421] width 54 height 16
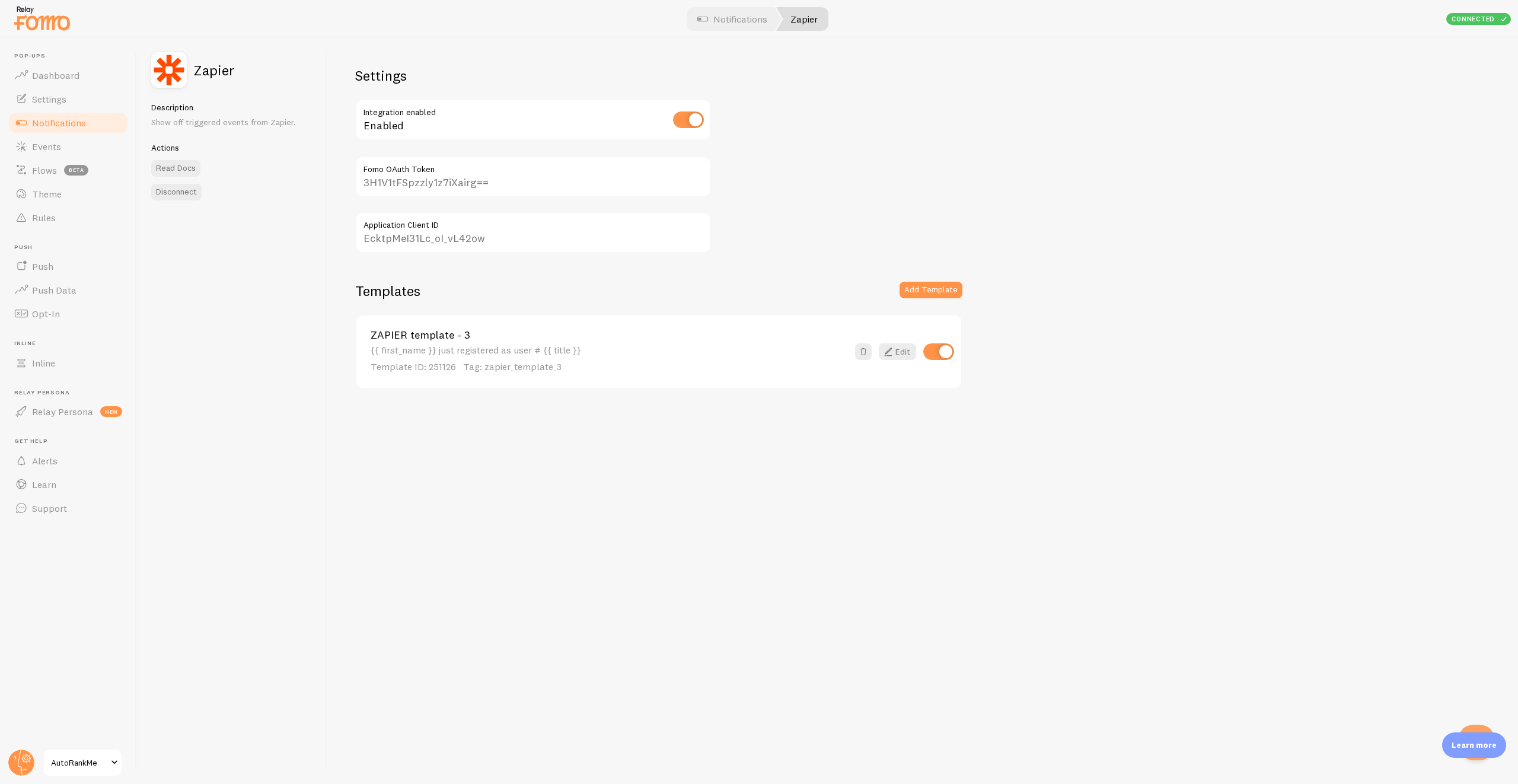
click at [432, 179] on input "3H1V1tFSpzzly1z7iXairg==" at bounding box center [533, 176] width 356 height 41
click at [428, 248] on input "EcktpMeI31Lc_oI_vL42ow" at bounding box center [533, 232] width 356 height 41
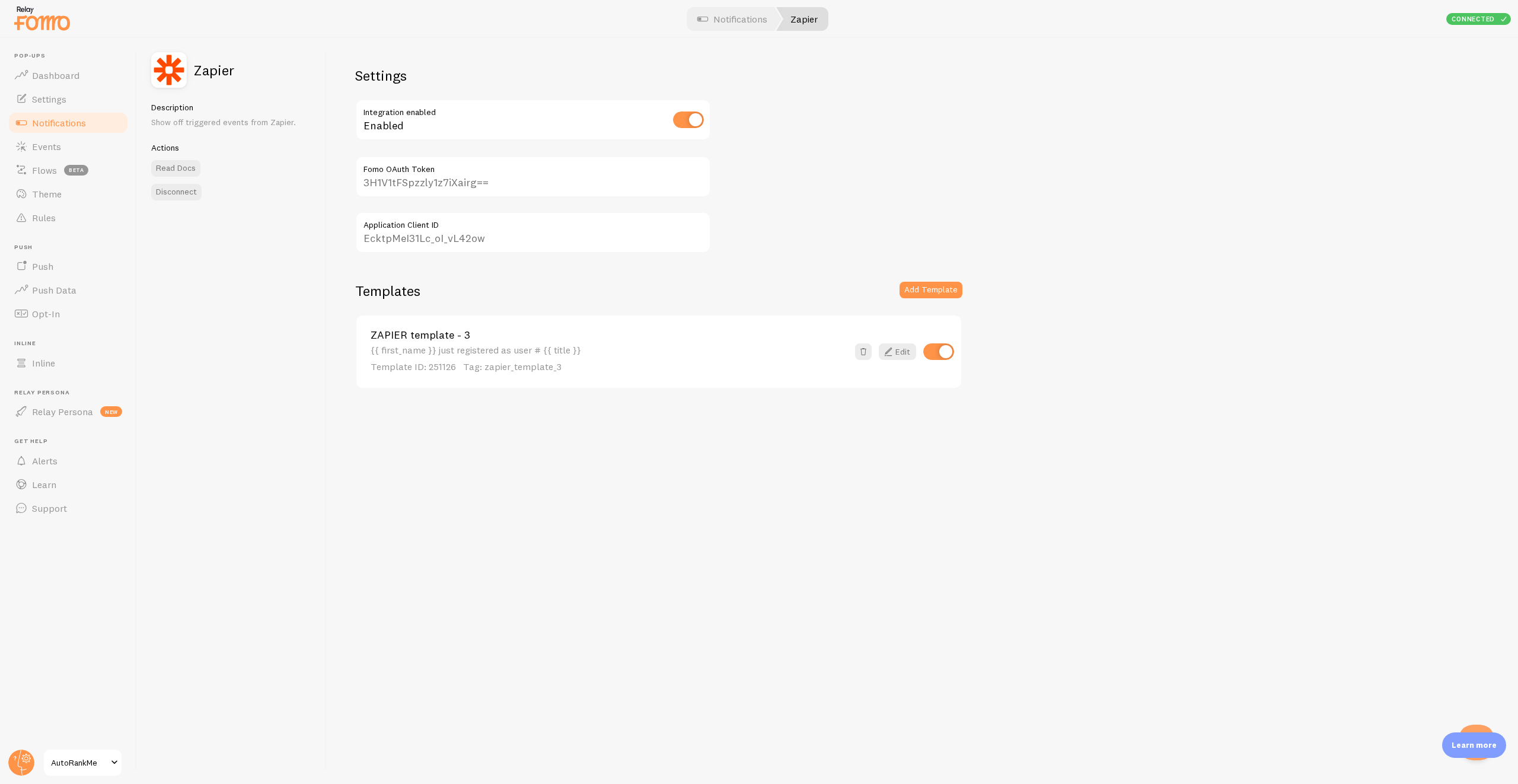
click at [428, 248] on input "EcktpMeI31Lc_oI_vL42ow" at bounding box center [533, 232] width 356 height 41
click at [458, 287] on div "Templates Add Template" at bounding box center [659, 298] width 607 height 32
click at [888, 353] on icon at bounding box center [888, 351] width 15 height 15
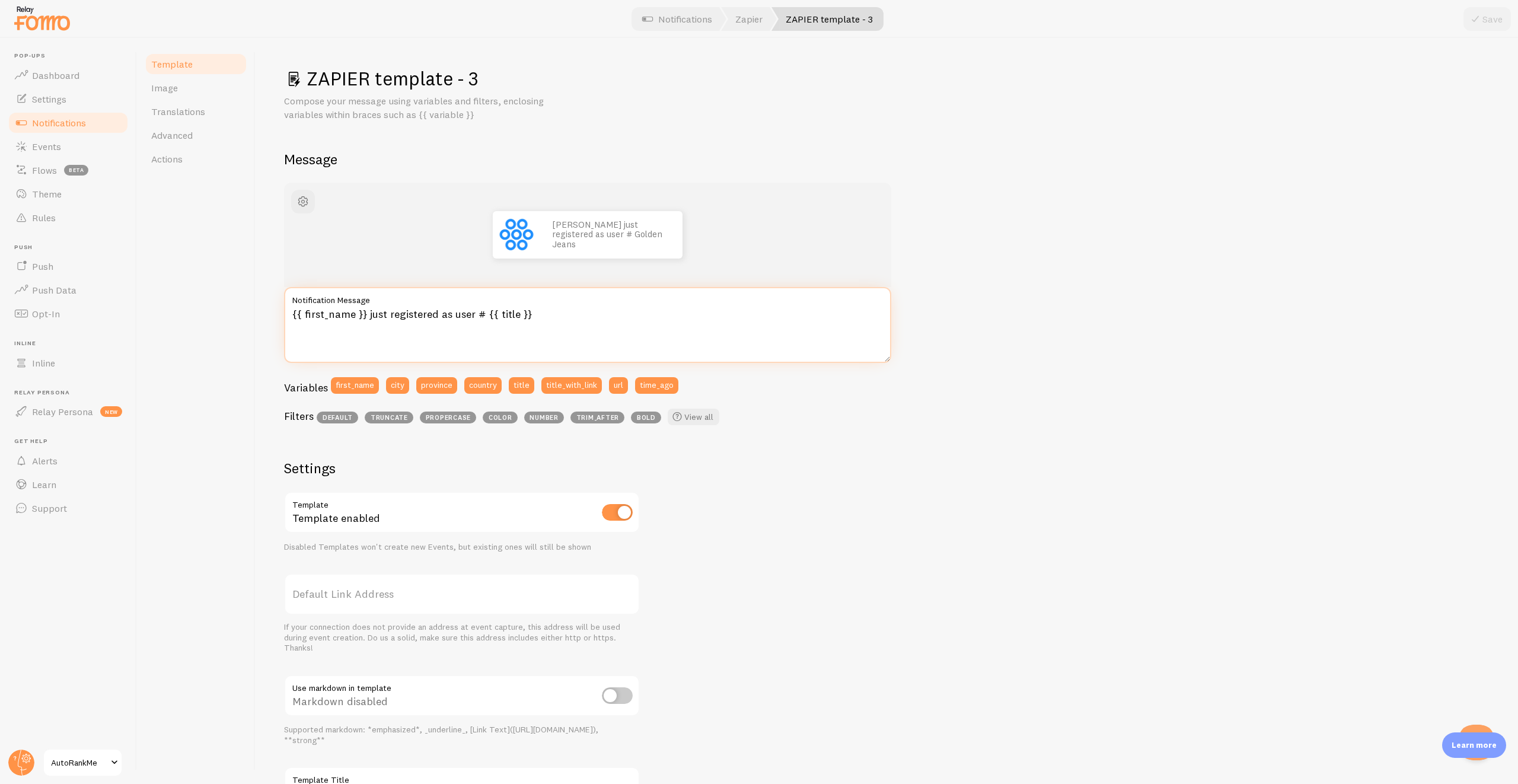
drag, startPoint x: 546, startPoint y: 313, endPoint x: 484, endPoint y: 312, distance: 62.0
click at [484, 312] on textarea "{{ first_name }} just registered as user # {{ title }}" at bounding box center [588, 325] width 607 height 75
click at [462, 317] on textarea "{{ first_name }} just registered as user # {{ title }}" at bounding box center [588, 325] width 607 height 75
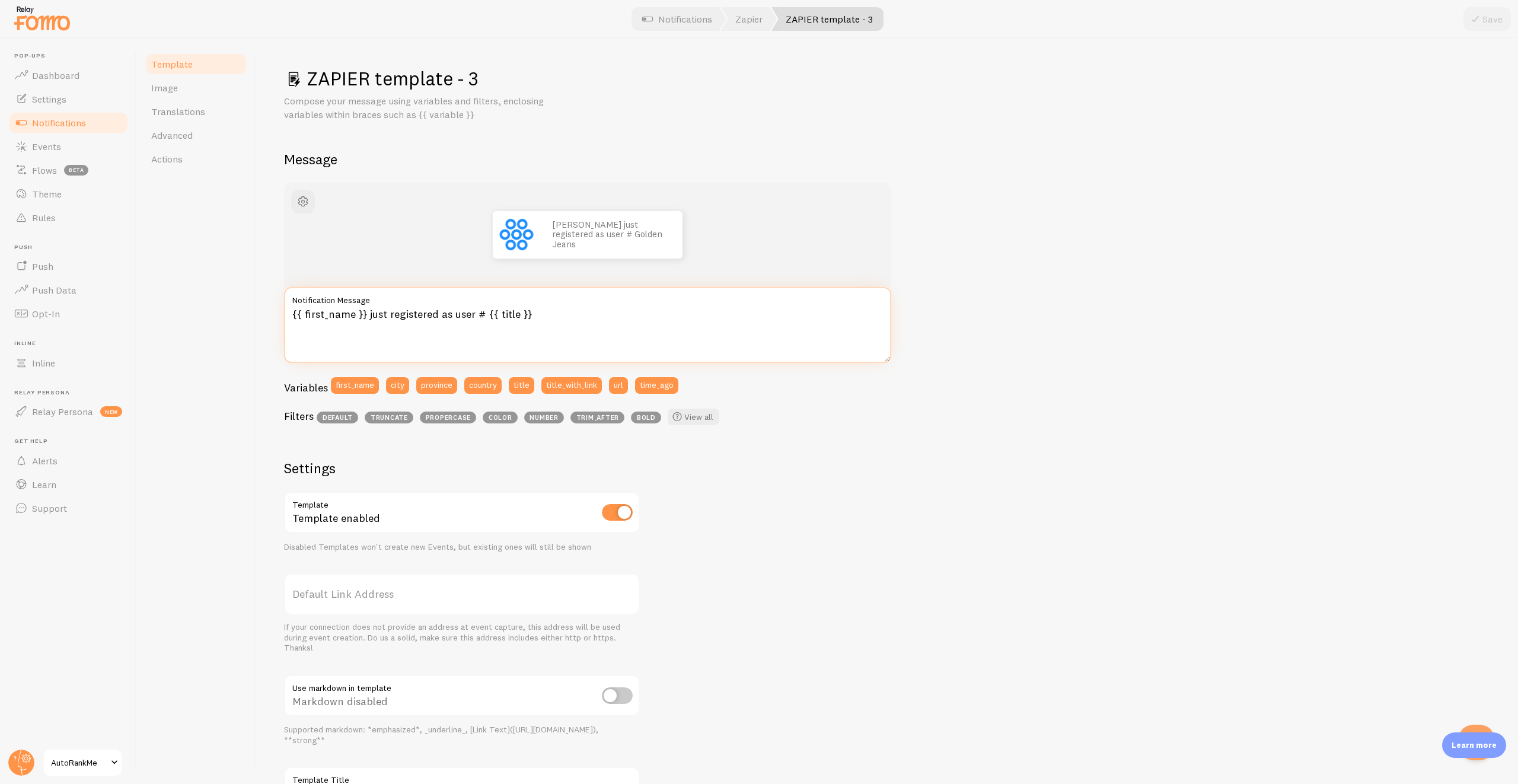
click at [462, 317] on textarea "{{ first_name }} just registered as user # {{ title }}" at bounding box center [588, 325] width 607 height 75
click at [544, 328] on textarea "{{ first_name }} just registered as user # {{ title }}" at bounding box center [588, 325] width 607 height 75
drag, startPoint x: 547, startPoint y: 319, endPoint x: 483, endPoint y: 318, distance: 64.0
click at [483, 318] on textarea "{{ first_name }} just registered as user # {{ title }}" at bounding box center [588, 325] width 607 height 75
click at [921, 239] on div "John just registered as user # Golden Jeans {{ first_name }} just registered as…" at bounding box center [886, 510] width 1205 height 654
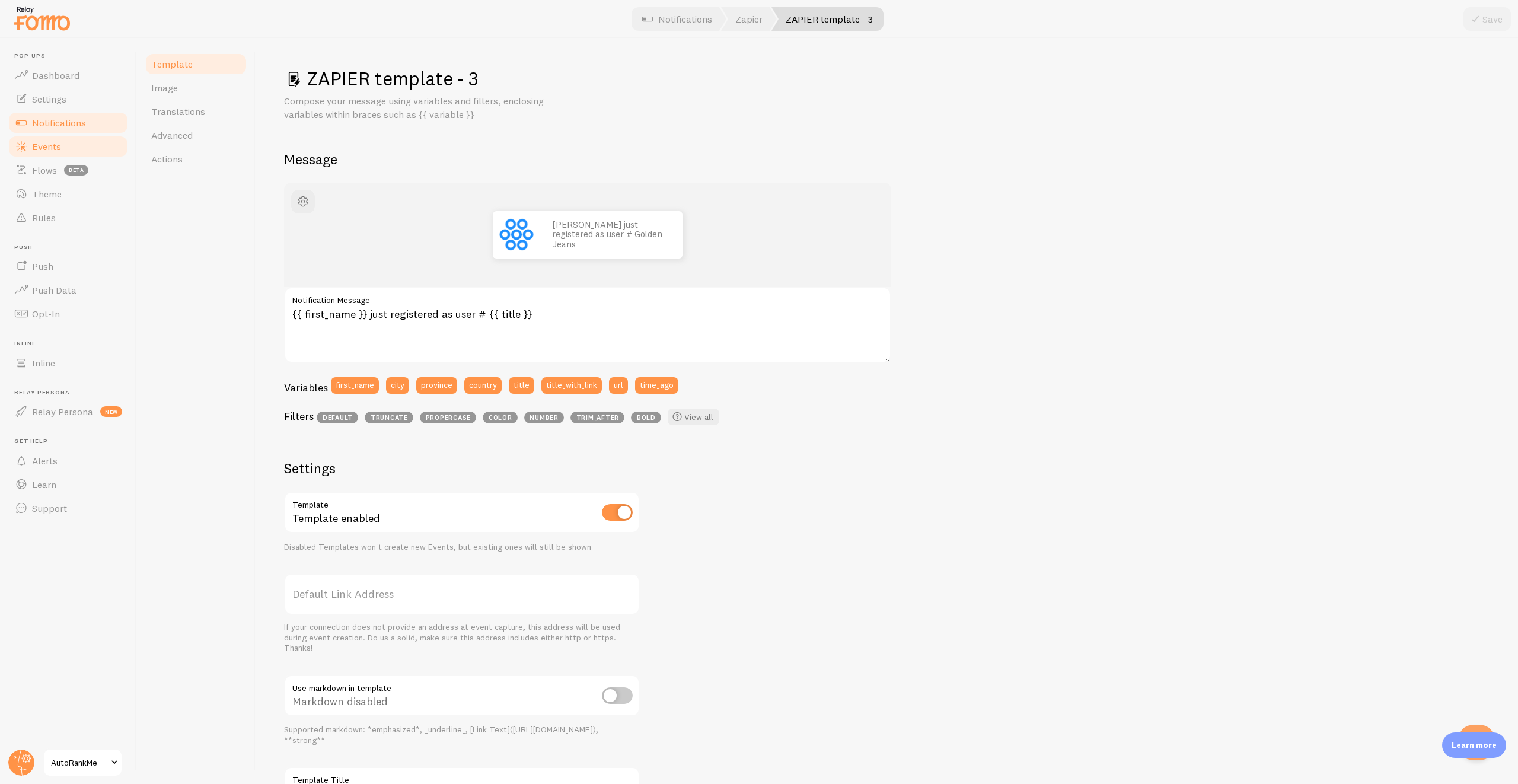
click at [45, 143] on span "Events" at bounding box center [46, 146] width 29 height 12
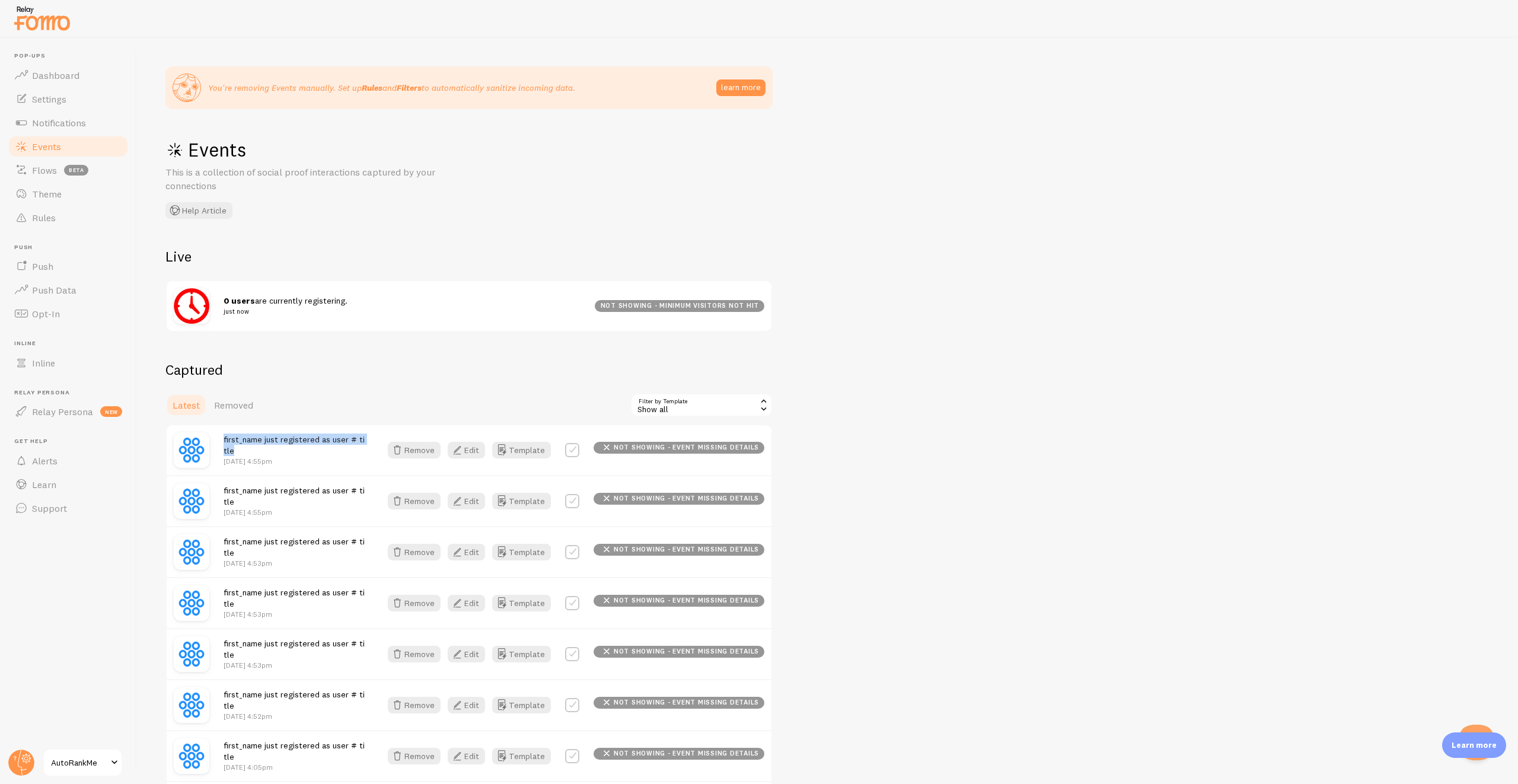
drag, startPoint x: 220, startPoint y: 443, endPoint x: 371, endPoint y: 444, distance: 151.0
click at [371, 444] on div "first_name just registered as user # title Jun 26th @ 4:55pm Remove Edit Templa…" at bounding box center [468, 450] width 605 height 50
click at [366, 444] on div "first_name just registered as user # title Jun 26th @ 4:55pm" at bounding box center [295, 450] width 143 height 33
